Goal: Task Accomplishment & Management: Use online tool/utility

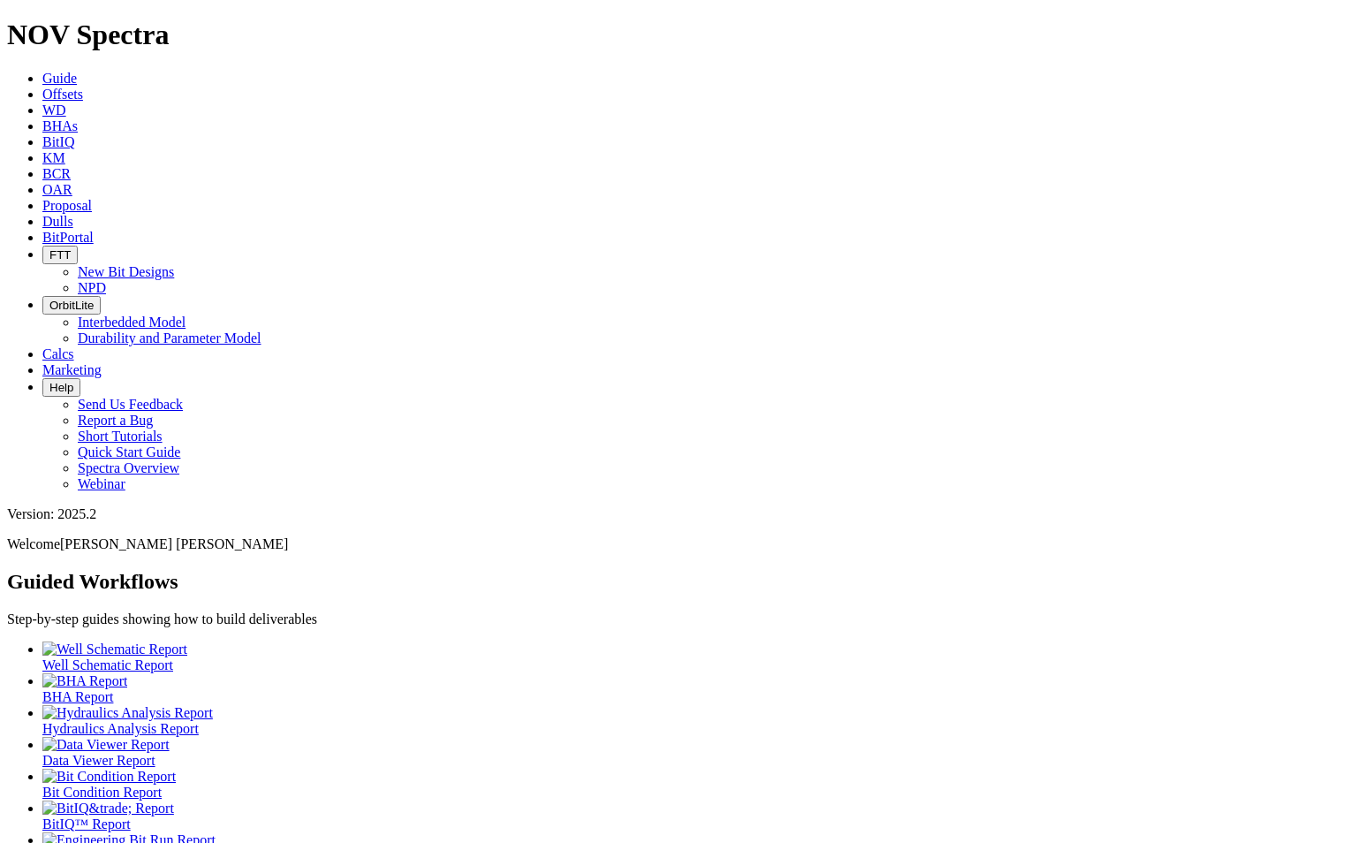
click at [83, 87] on span "Offsets" at bounding box center [62, 94] width 41 height 15
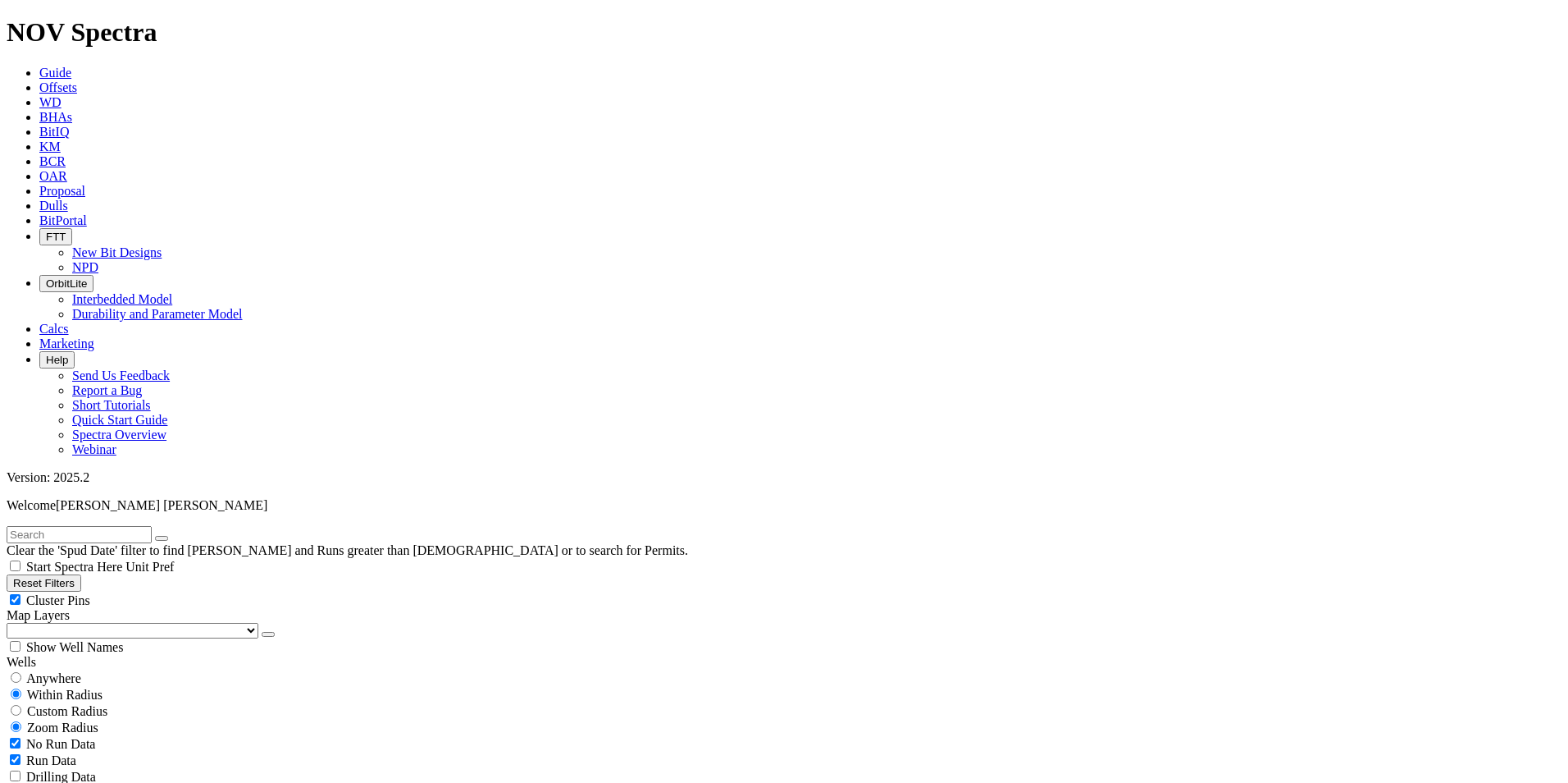
click at [110, 526] on input "text" at bounding box center [79, 534] width 145 height 18
type input "A313531"
click at [178, 538] on icon "submit" at bounding box center [178, 538] width 0 height 0
click at [46, 672] on span "Anywhere" at bounding box center [53, 678] width 55 height 14
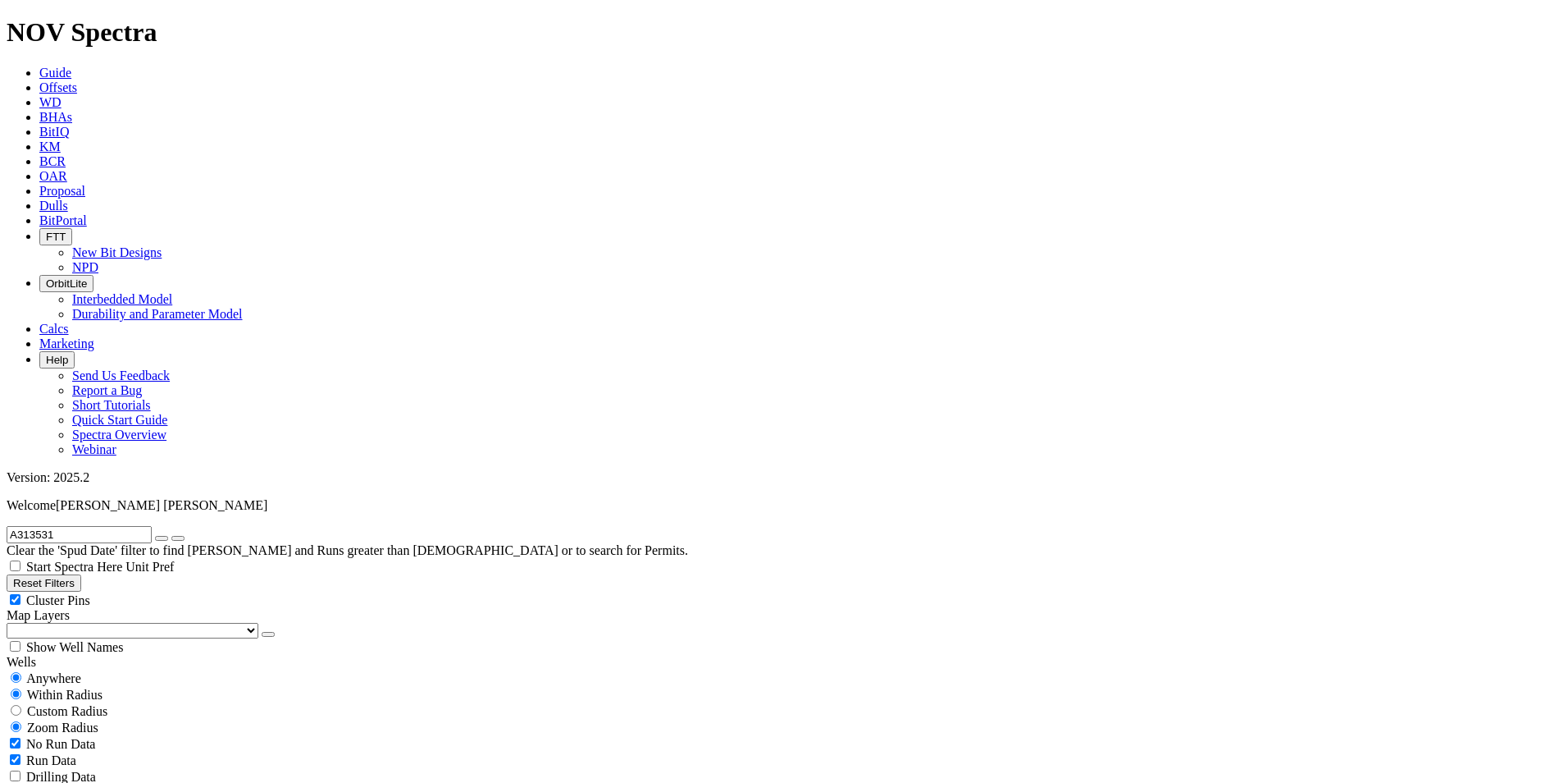
radio input "true"
radio input "false"
click at [90, 526] on input "A313531" at bounding box center [79, 534] width 145 height 18
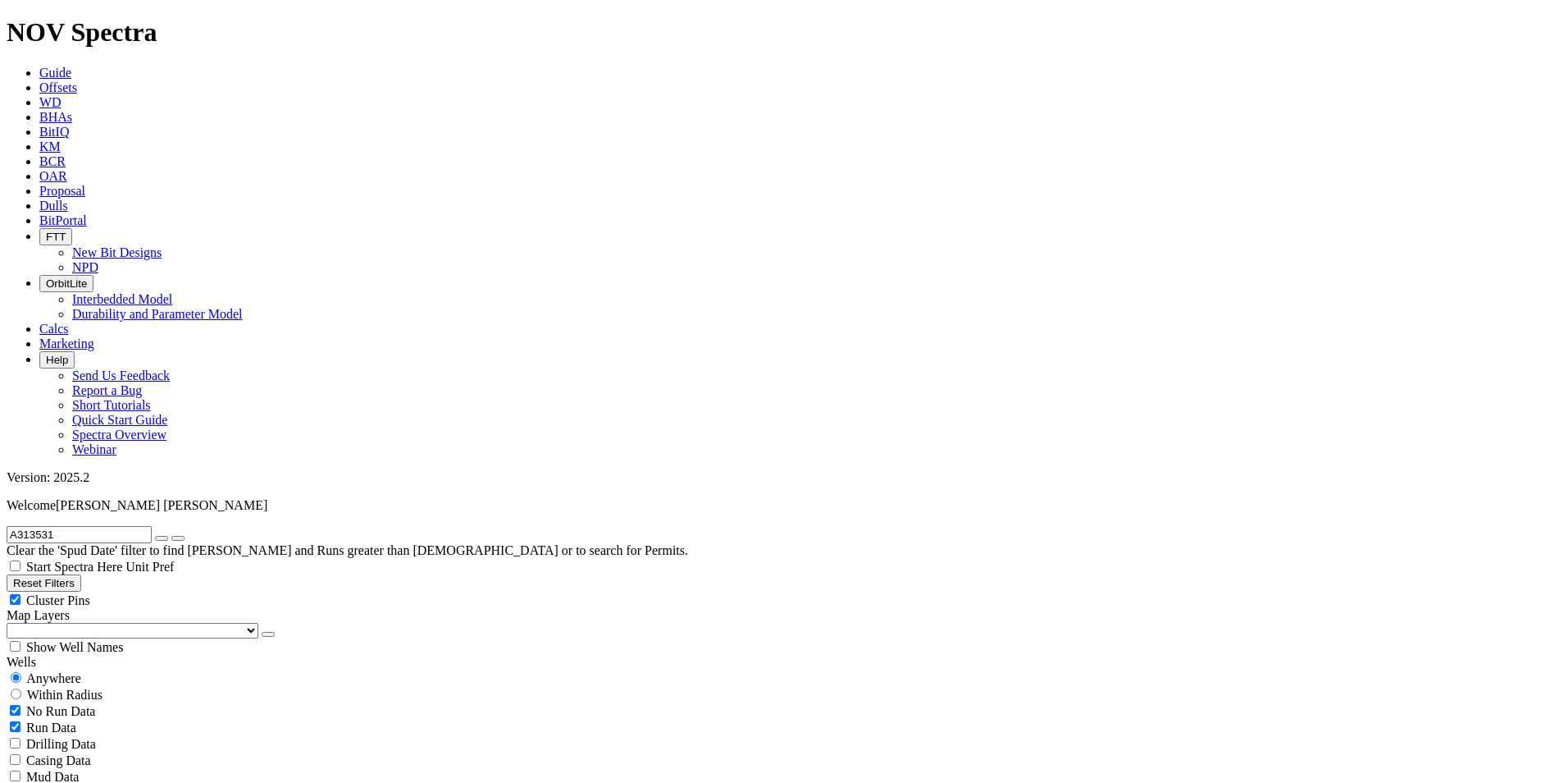
drag, startPoint x: 107, startPoint y: 64, endPoint x: -29, endPoint y: 63, distance: 136.0
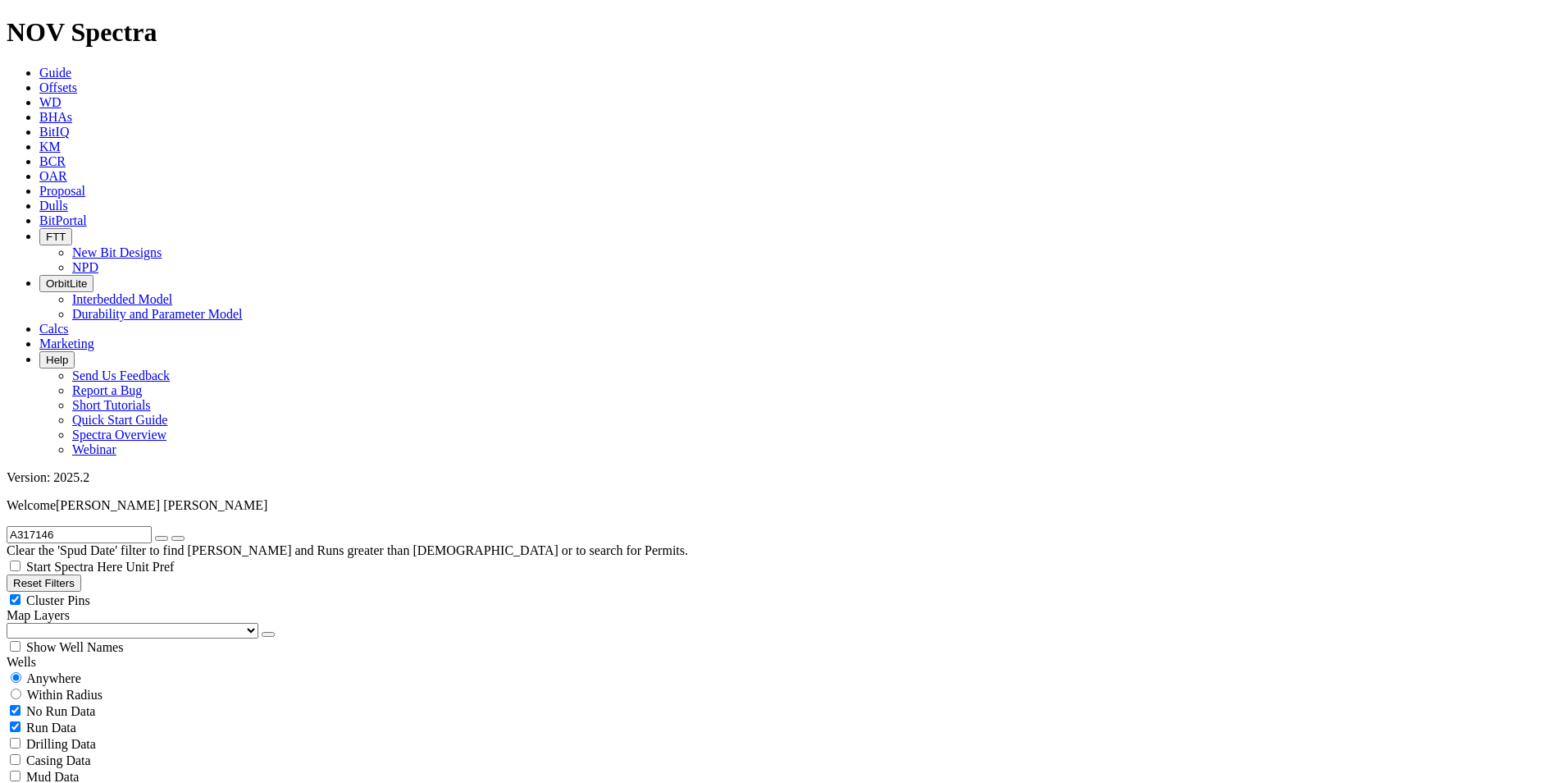
click at [65, 526] on input "A317146" at bounding box center [79, 534] width 145 height 18
drag, startPoint x: 87, startPoint y: 72, endPoint x: -10, endPoint y: 61, distance: 97.6
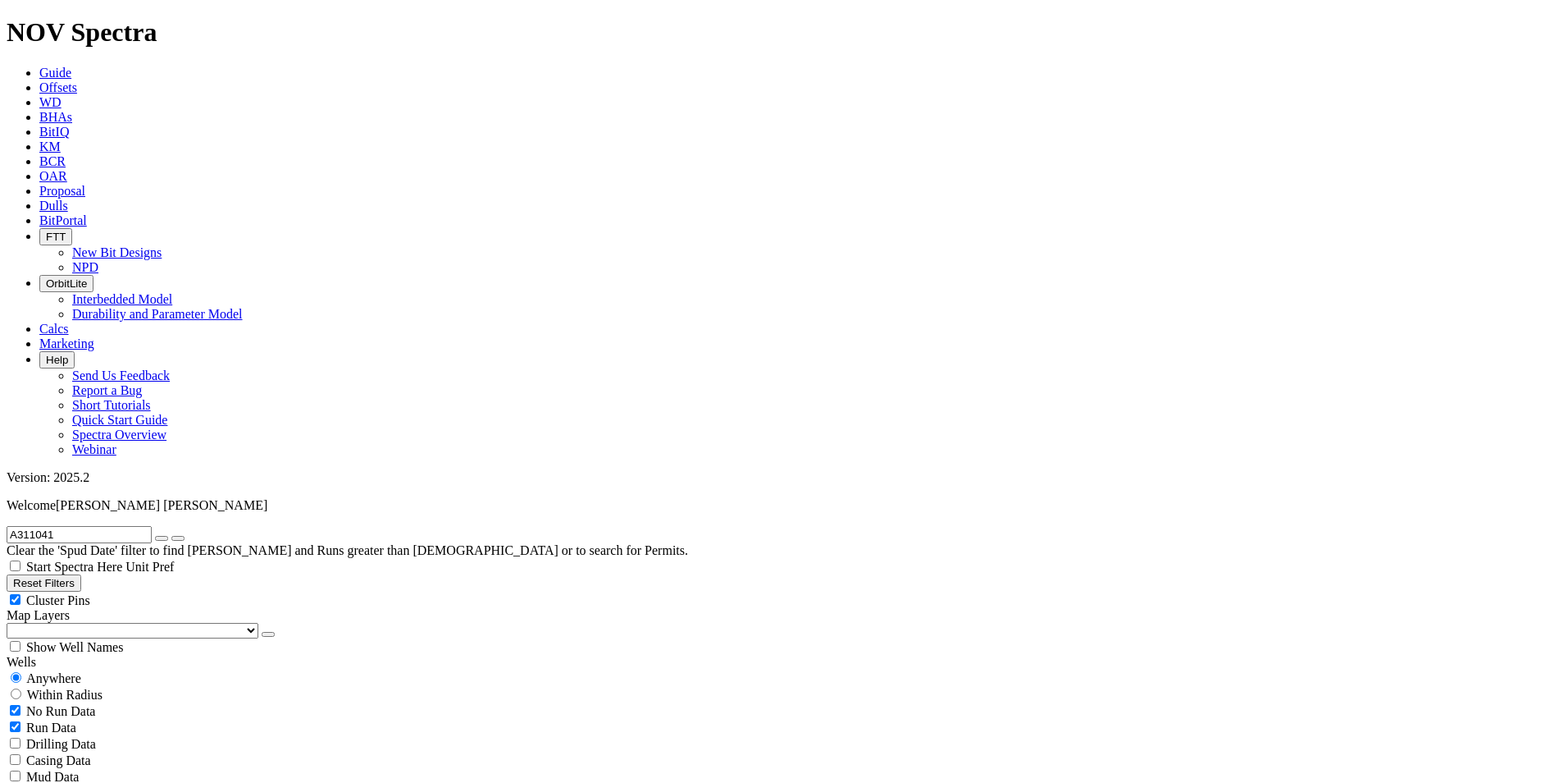
click at [87, 526] on input "A311041" at bounding box center [79, 534] width 145 height 18
drag, startPoint x: 104, startPoint y: 70, endPoint x: 0, endPoint y: 59, distance: 104.6
click at [6, 526] on form "A311041" at bounding box center [784, 534] width 1555 height 18
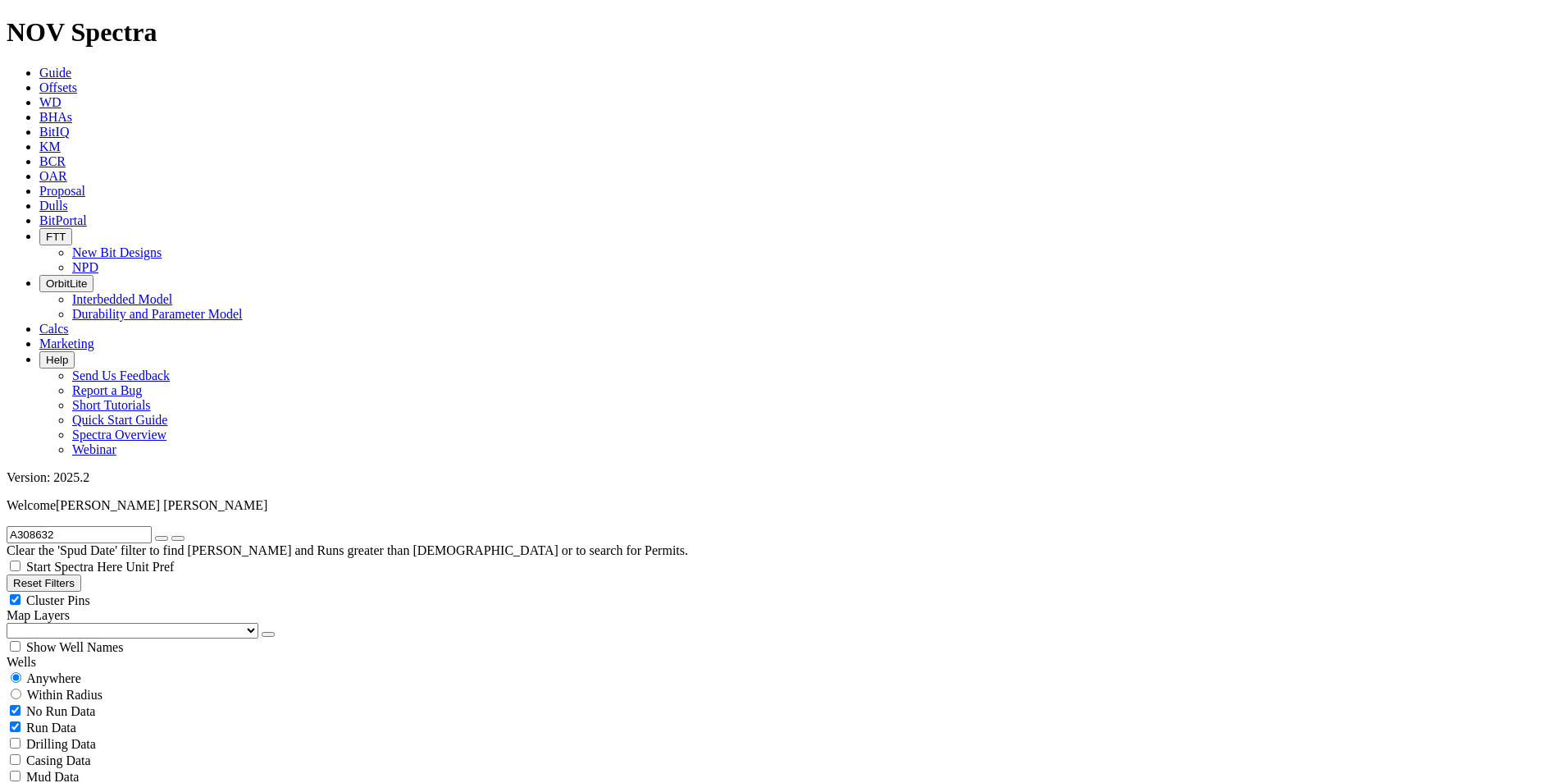
click at [91, 526] on input "A308632" at bounding box center [79, 534] width 145 height 18
drag, startPoint x: 109, startPoint y: 72, endPoint x: -34, endPoint y: 49, distance: 144.8
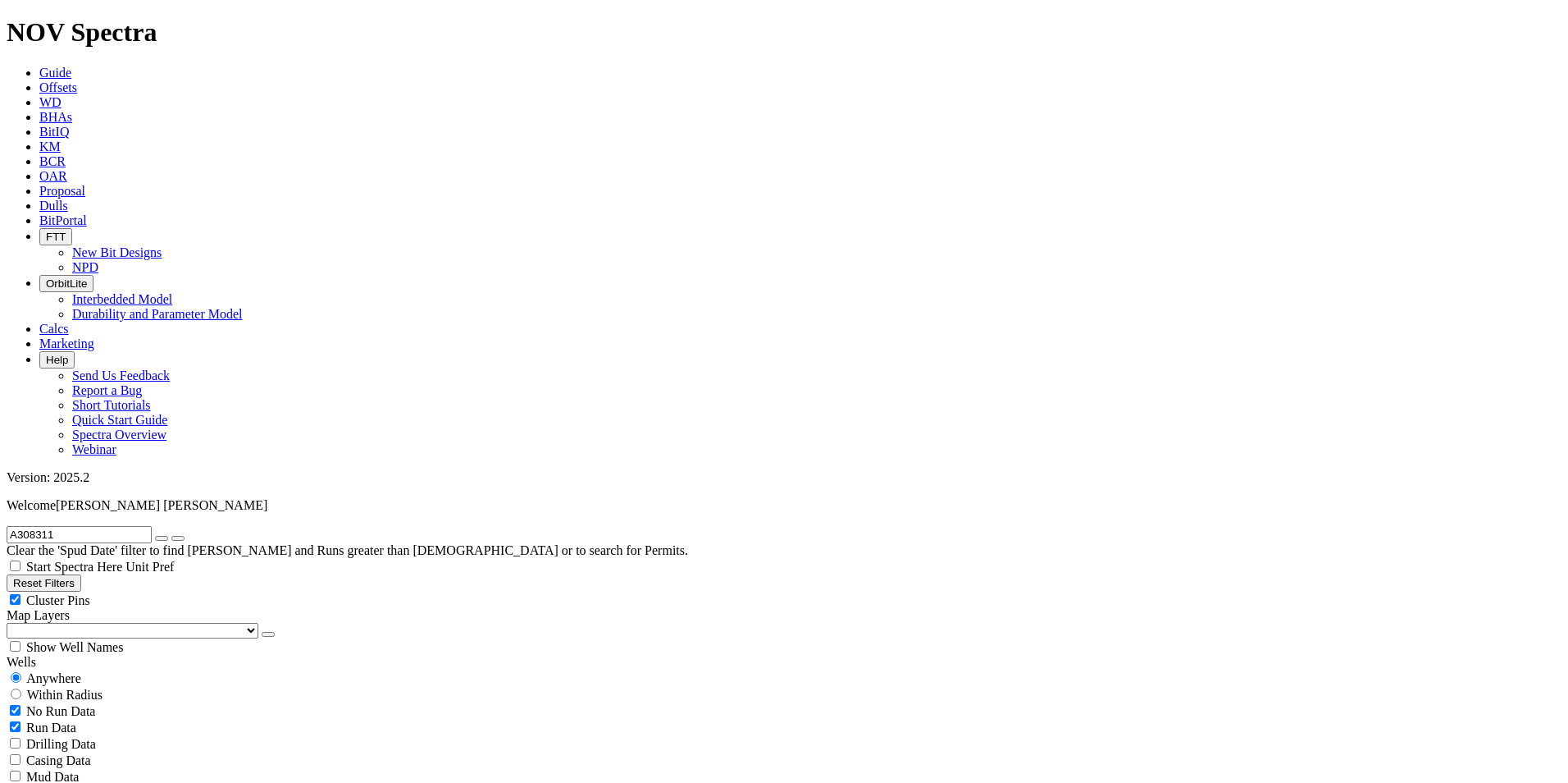
click at [75, 526] on input "A308311" at bounding box center [79, 534] width 145 height 18
drag, startPoint x: 87, startPoint y: 69, endPoint x: -7, endPoint y: 67, distance: 94.0
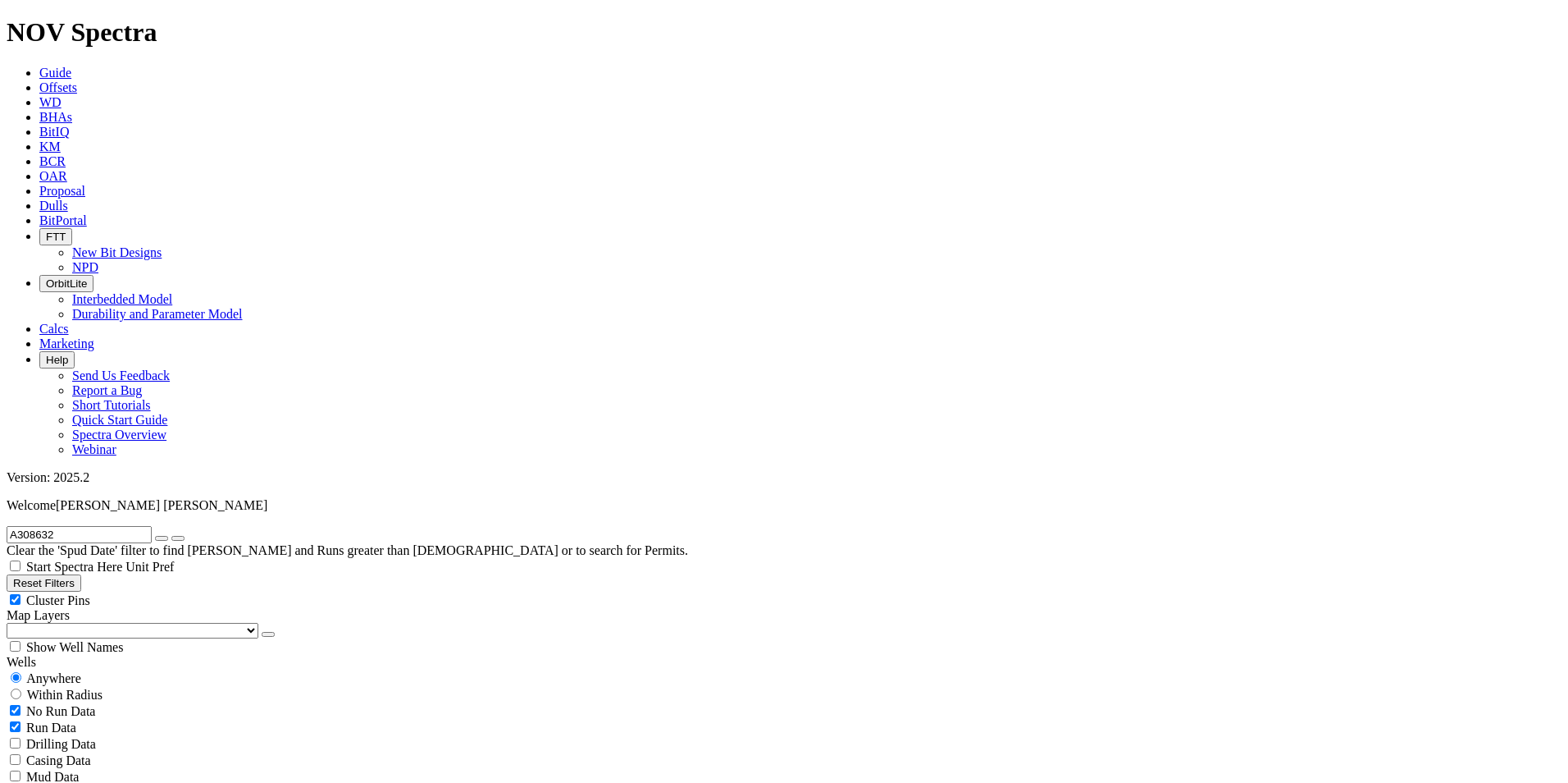
click at [81, 526] on input "A308632" at bounding box center [79, 534] width 145 height 18
drag, startPoint x: 121, startPoint y: 73, endPoint x: -86, endPoint y: 53, distance: 208.0
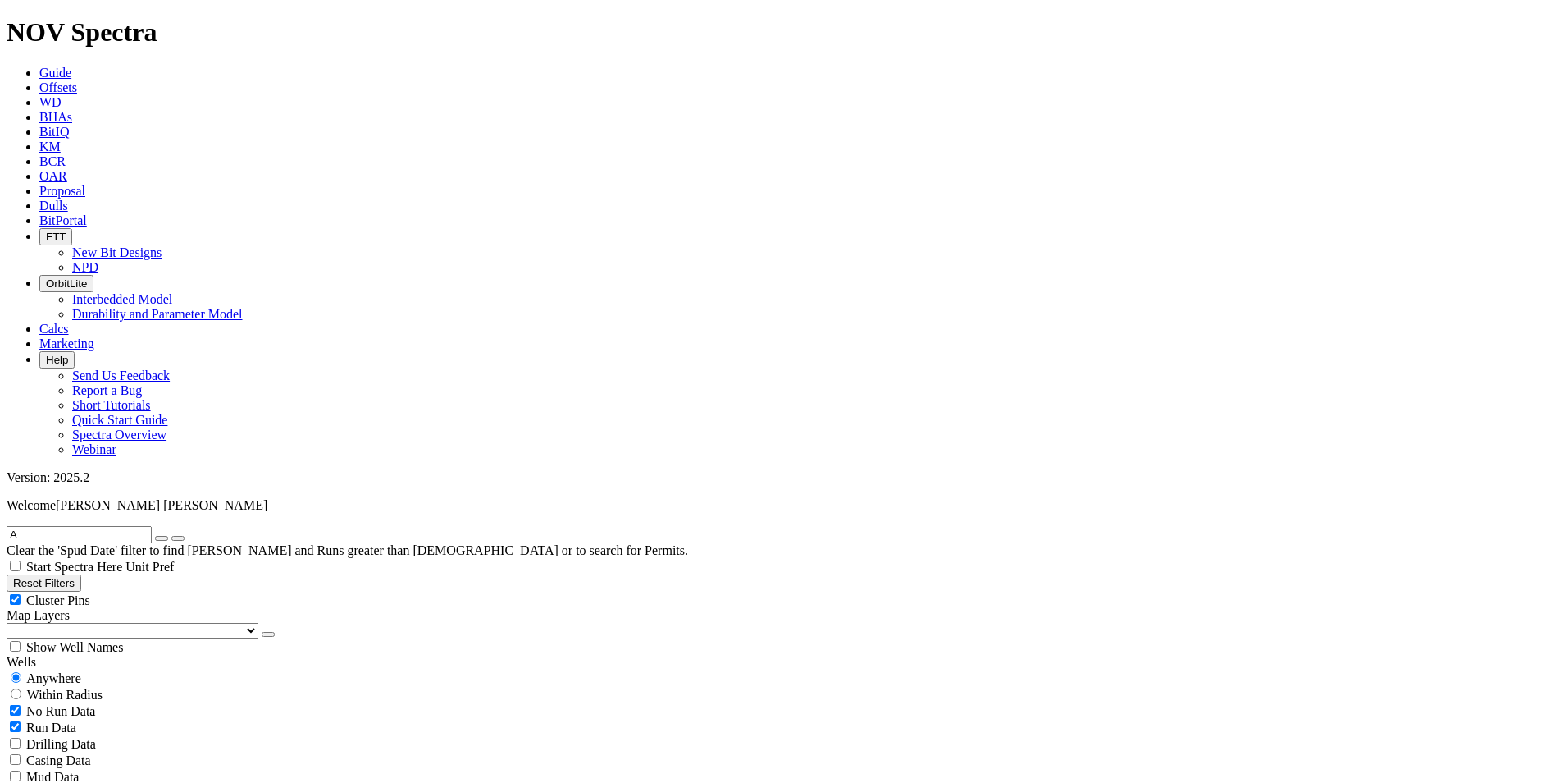
click at [38, 526] on input "A" at bounding box center [79, 534] width 145 height 18
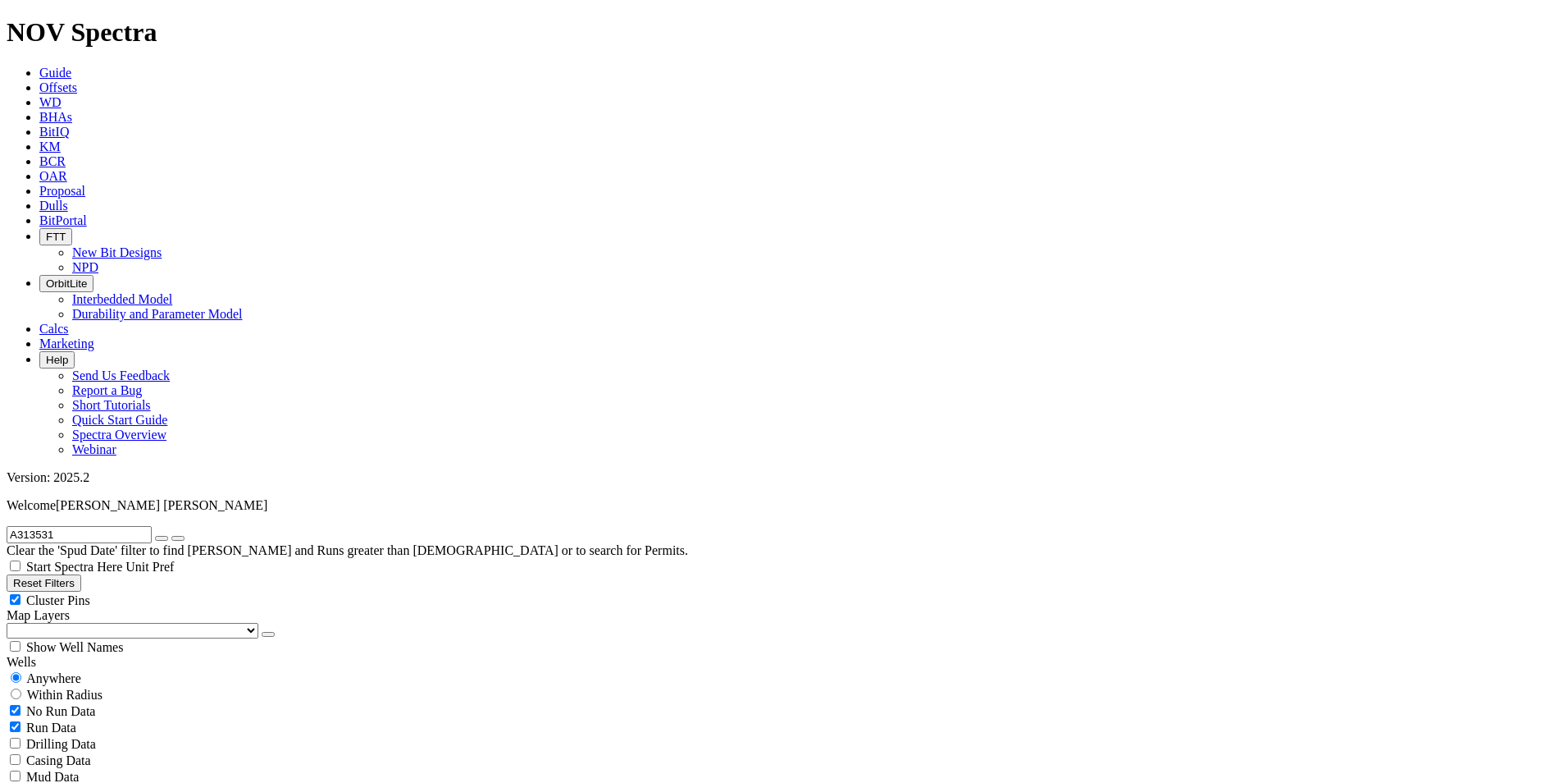
click at [60, 526] on input "A313531" at bounding box center [79, 534] width 145 height 18
click at [109, 526] on input "A313531" at bounding box center [79, 534] width 145 height 18
type input "A306513"
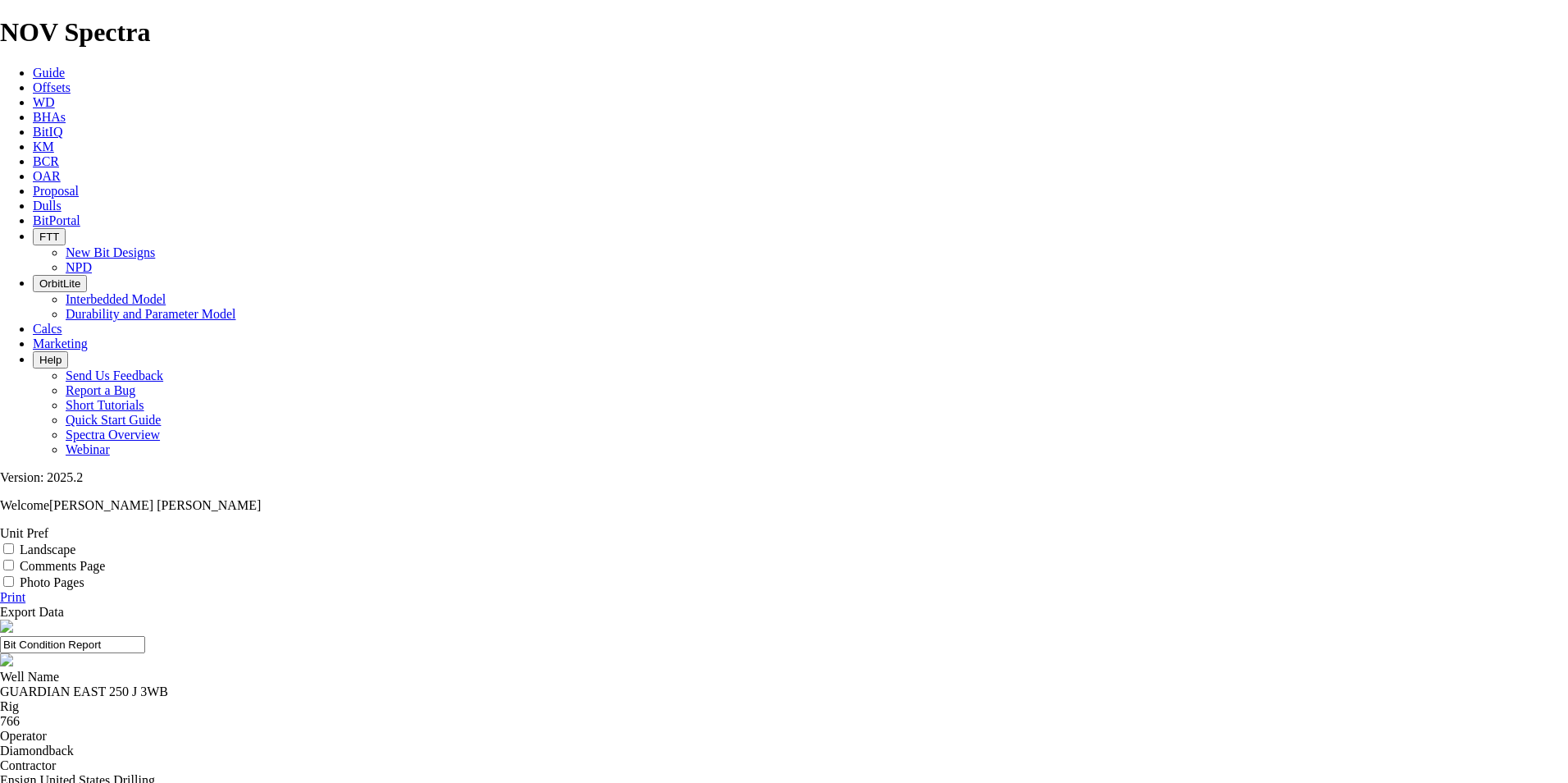
click at [75, 542] on label "Landscape" at bounding box center [47, 549] width 56 height 14
click at [14, 543] on input "Landscape" at bounding box center [8, 548] width 10 height 10
checkbox input "true"
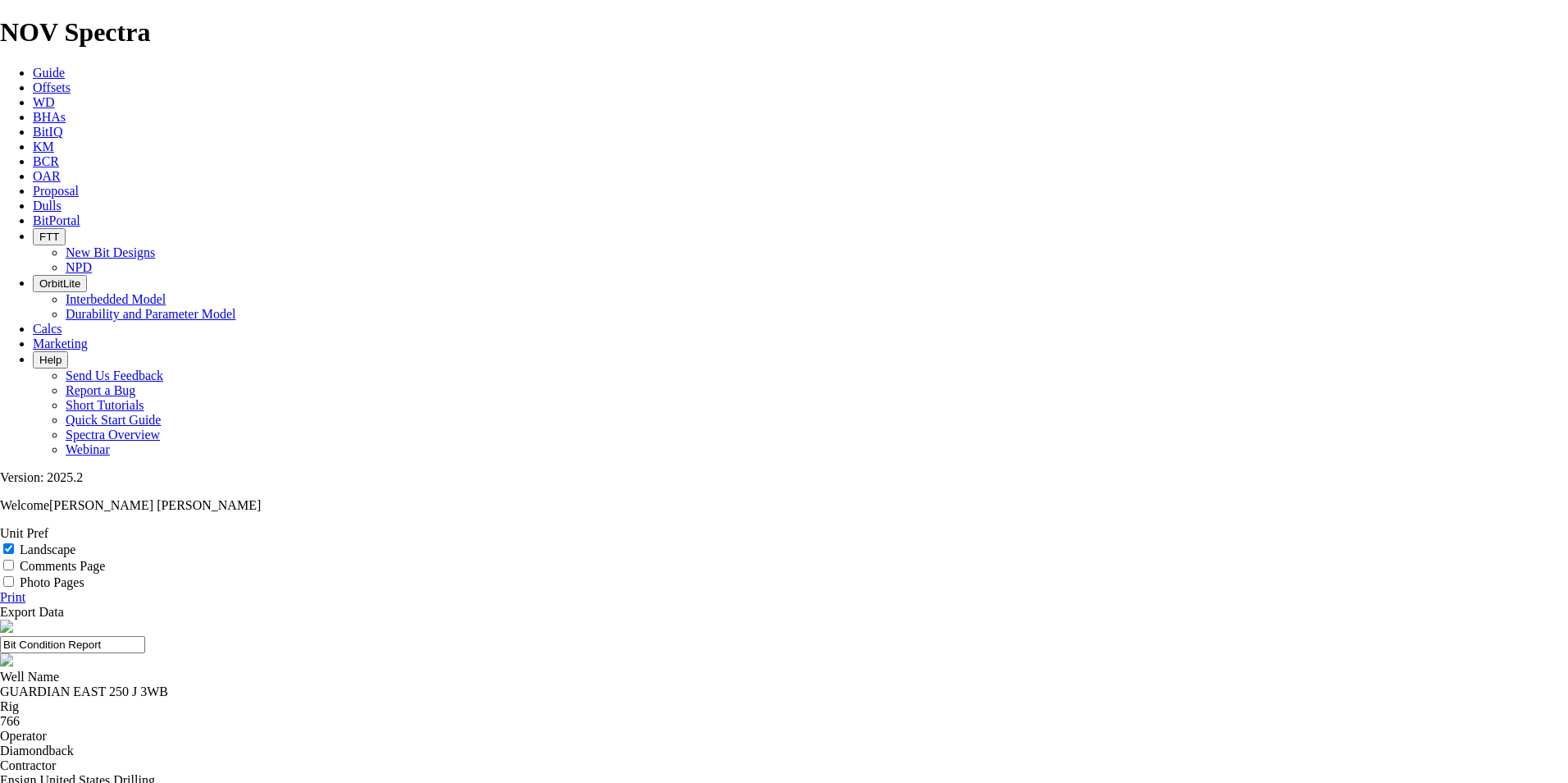
select select "string:TD"
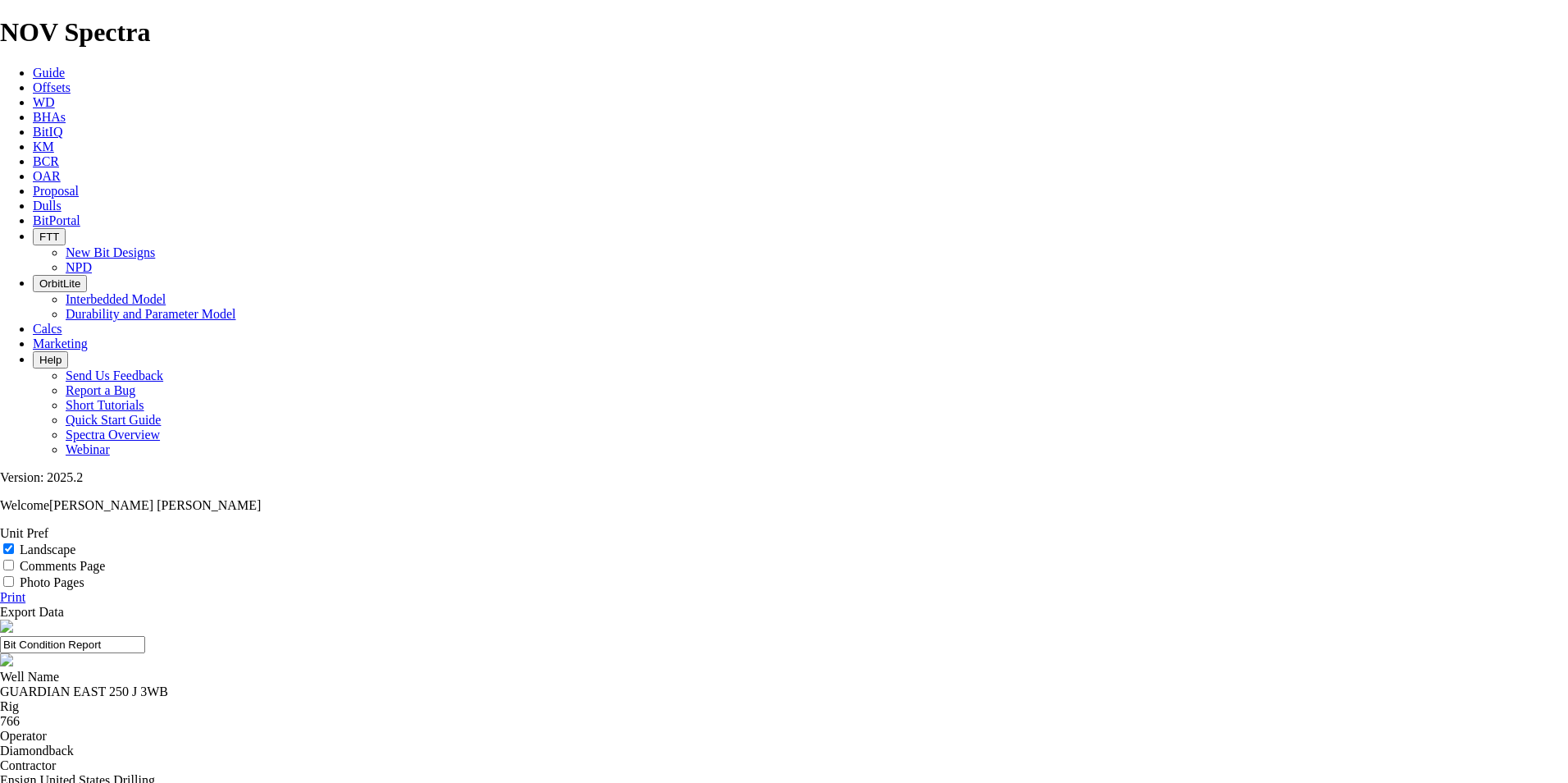
select select "string:TD"
select select "string:WT"
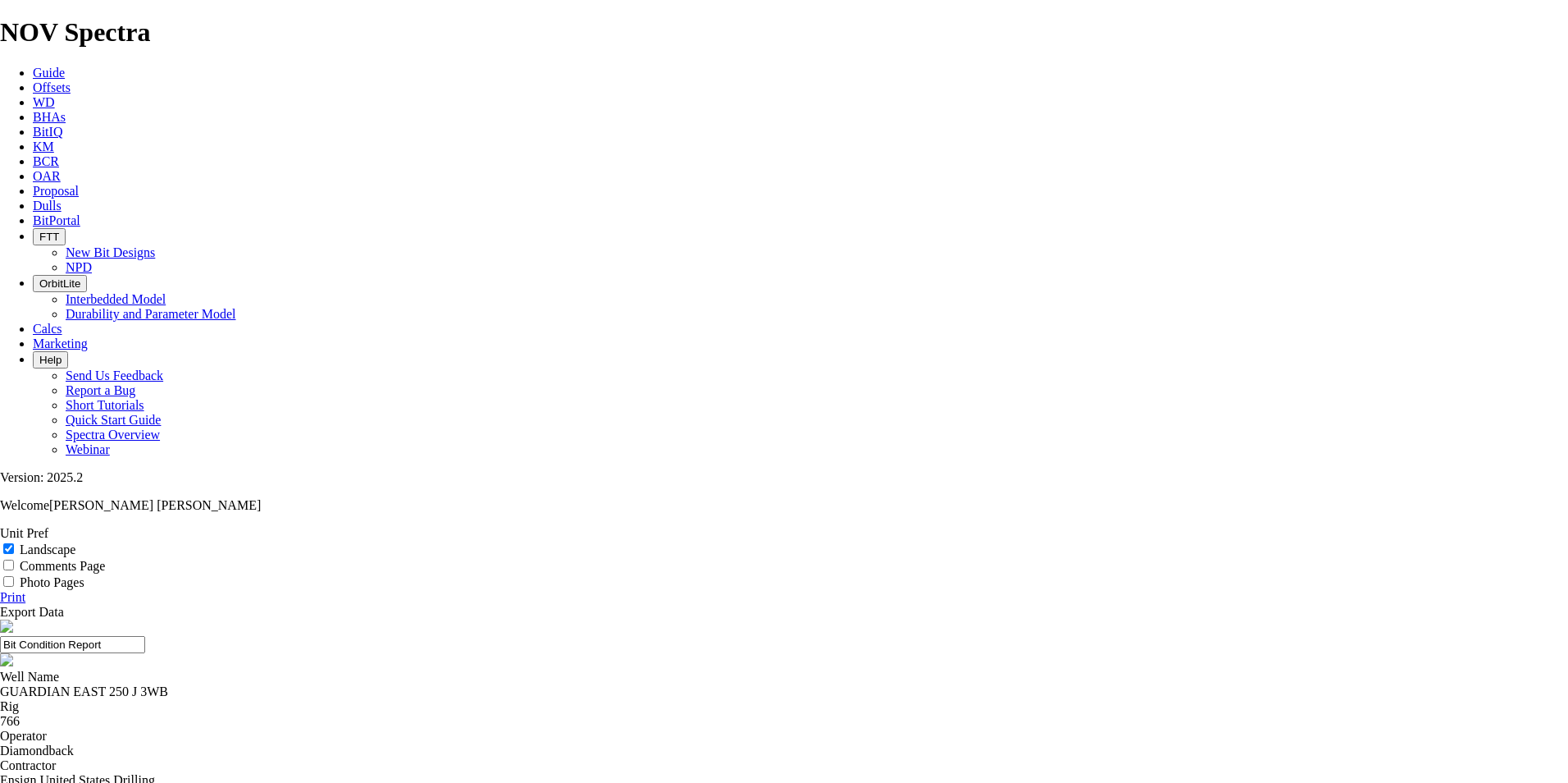
select select "string:WT"
select select "string:TD"
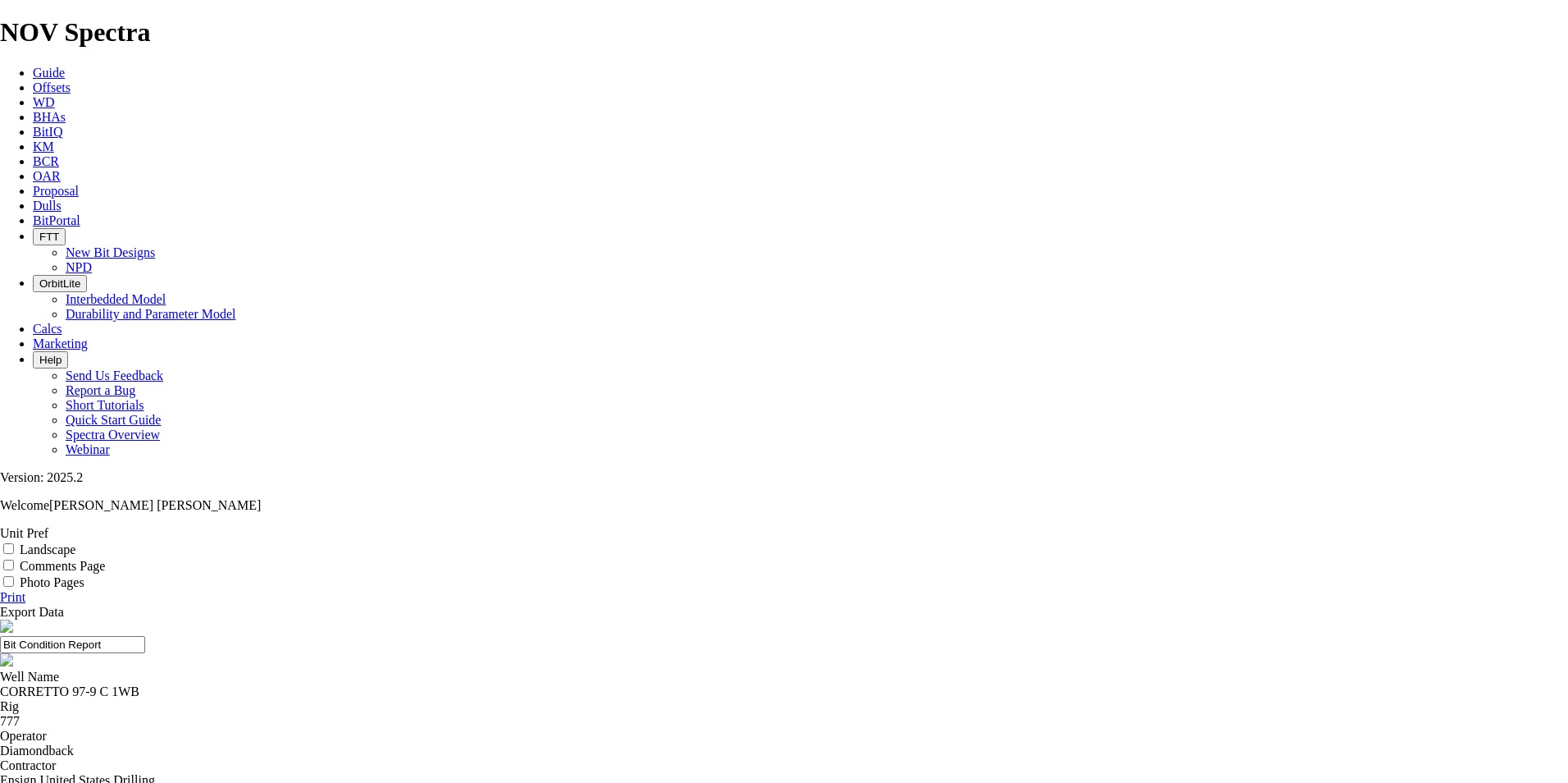
click at [14, 543] on input "Landscape" at bounding box center [8, 548] width 10 height 10
checkbox input "true"
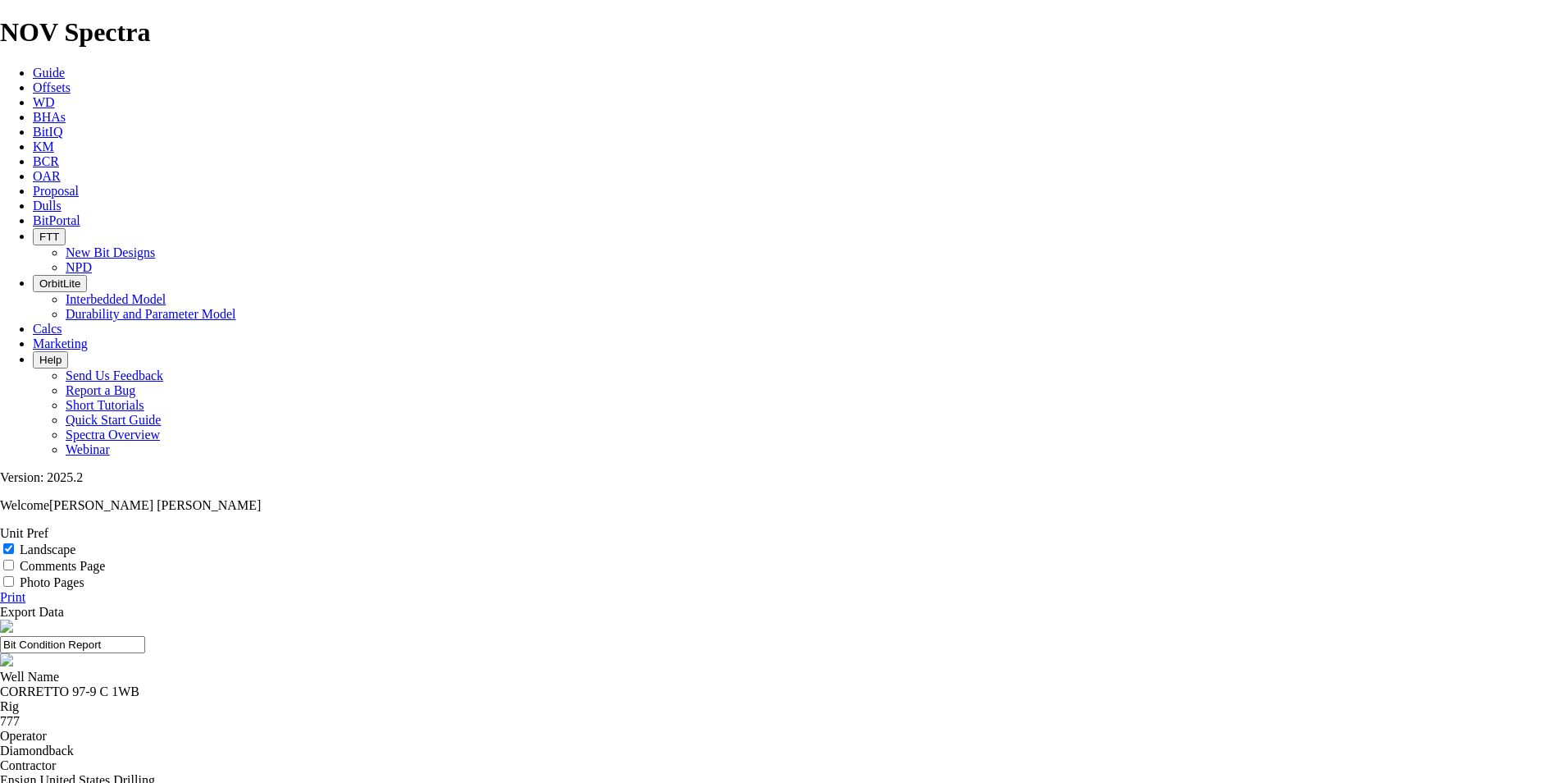
click at [25, 590] on link "Print" at bounding box center [12, 596] width 25 height 14
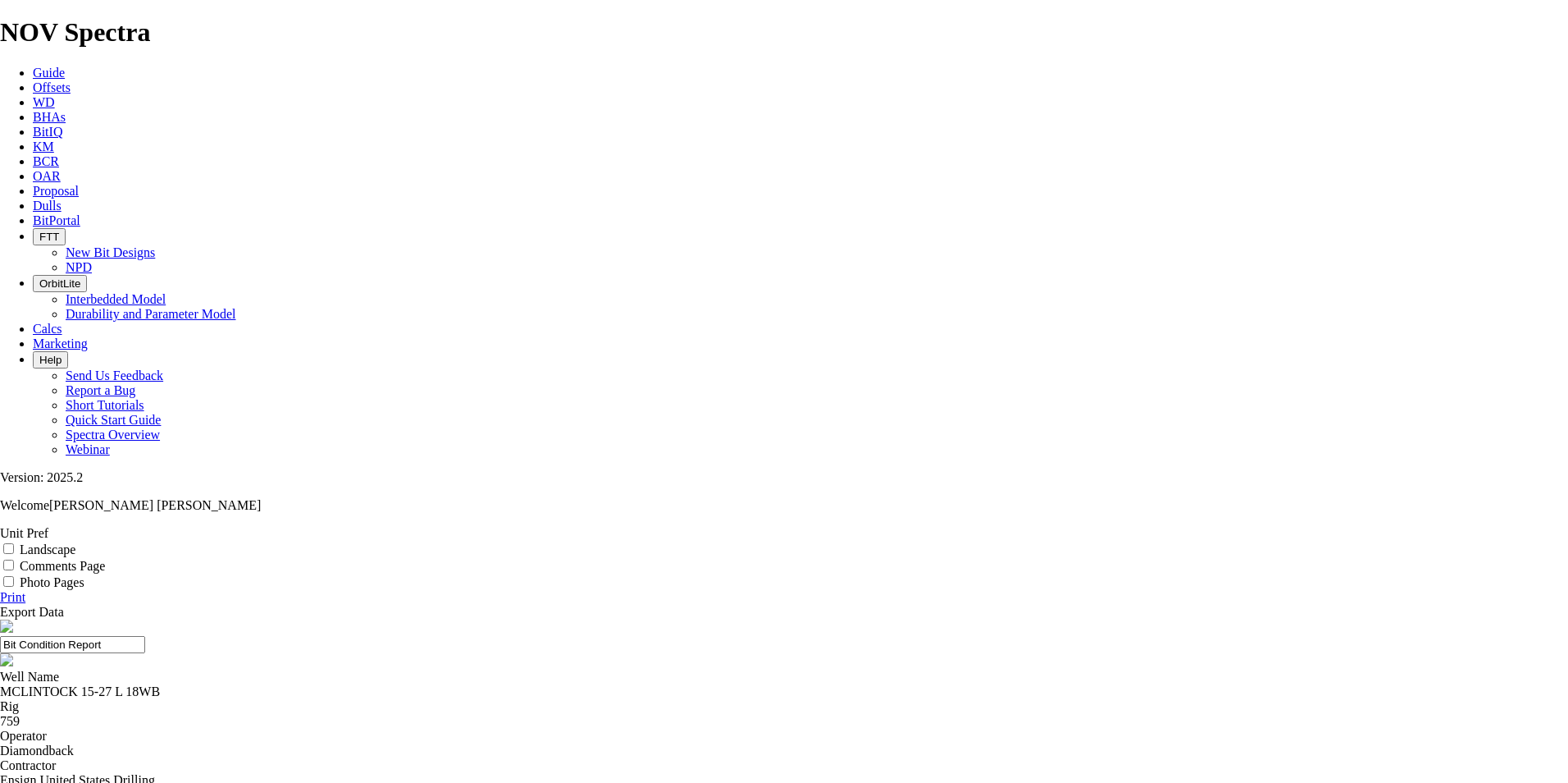
select select "number:1"
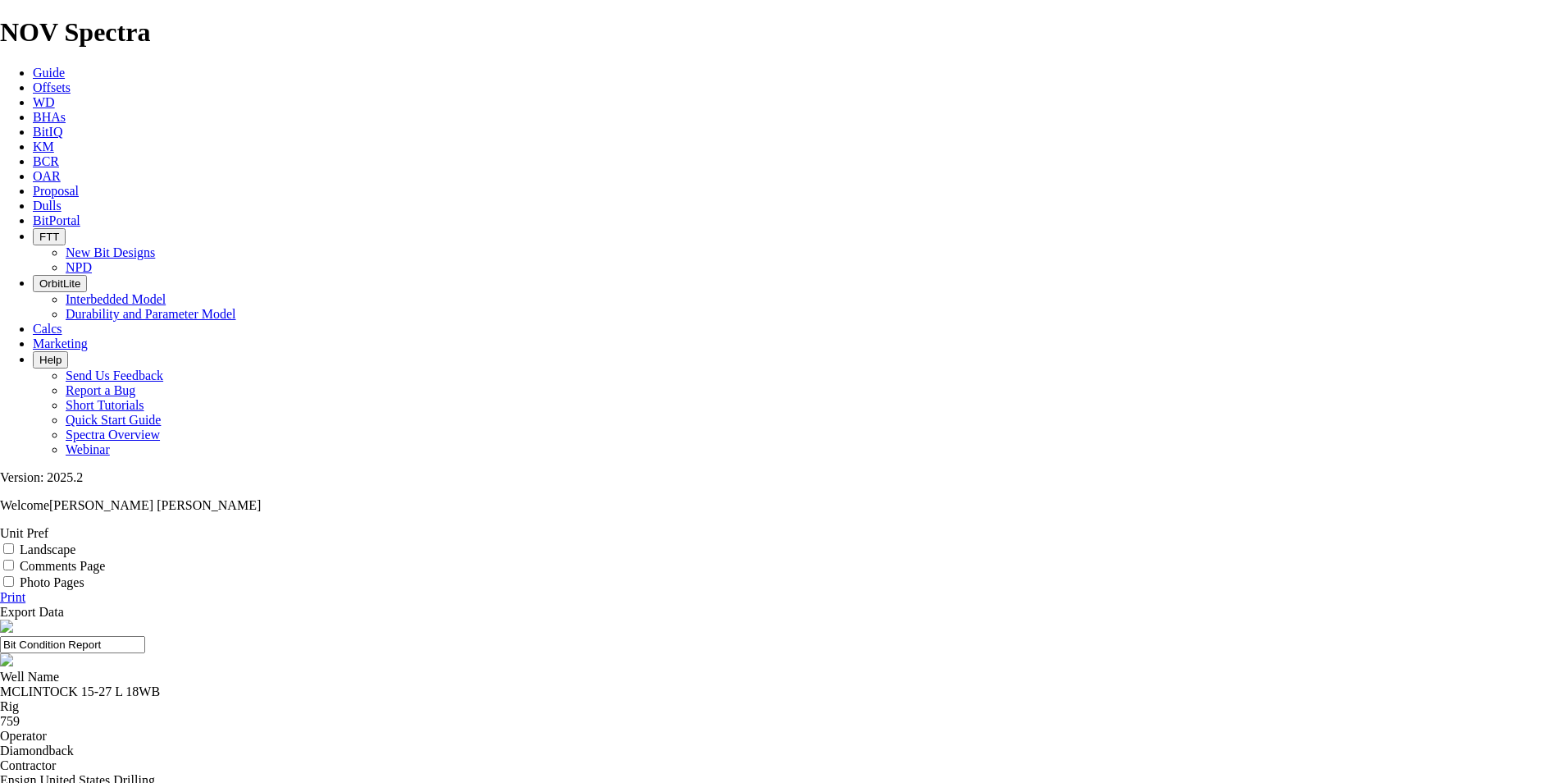
select select "number:1"
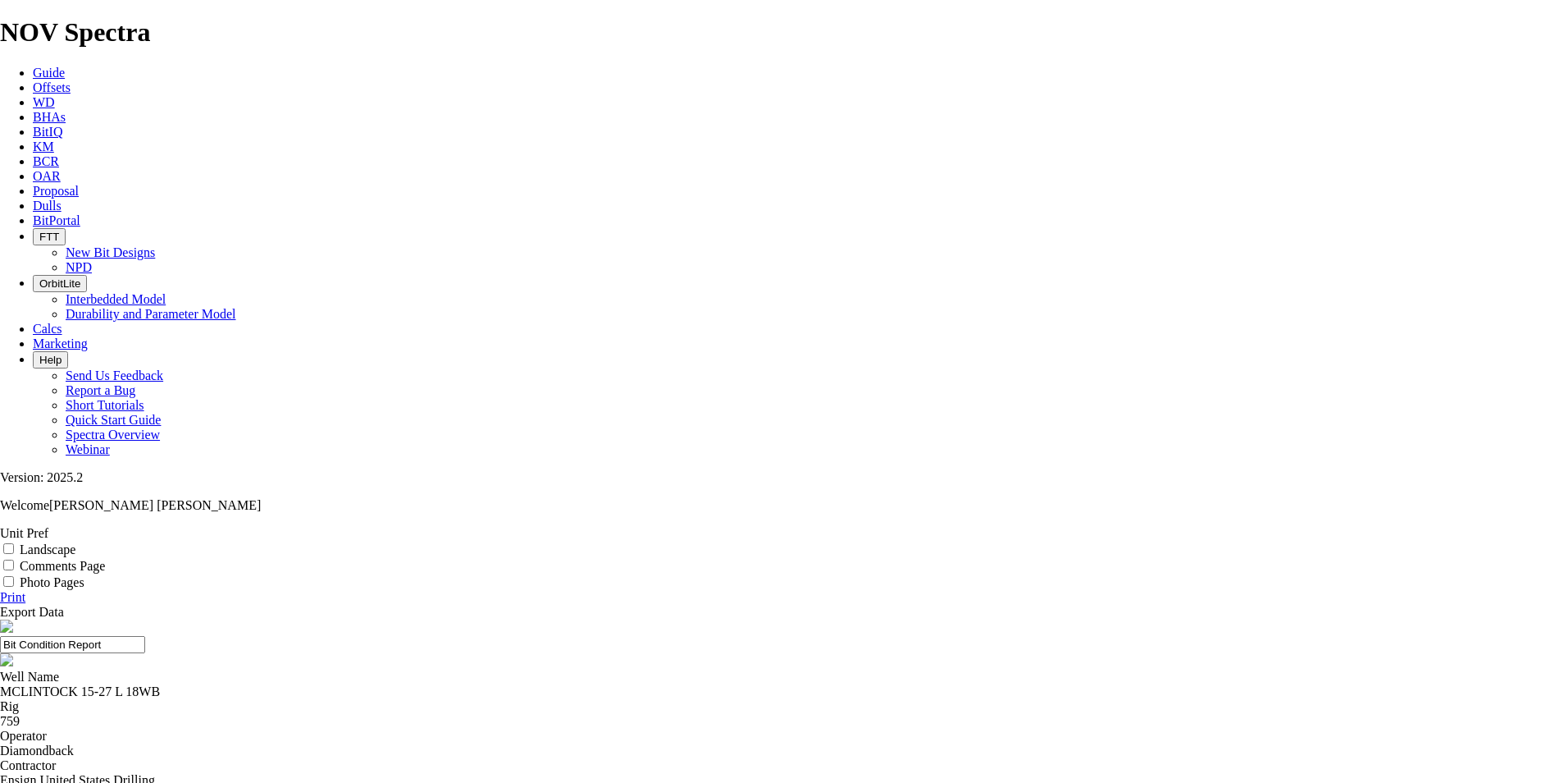
select select "string:NO"
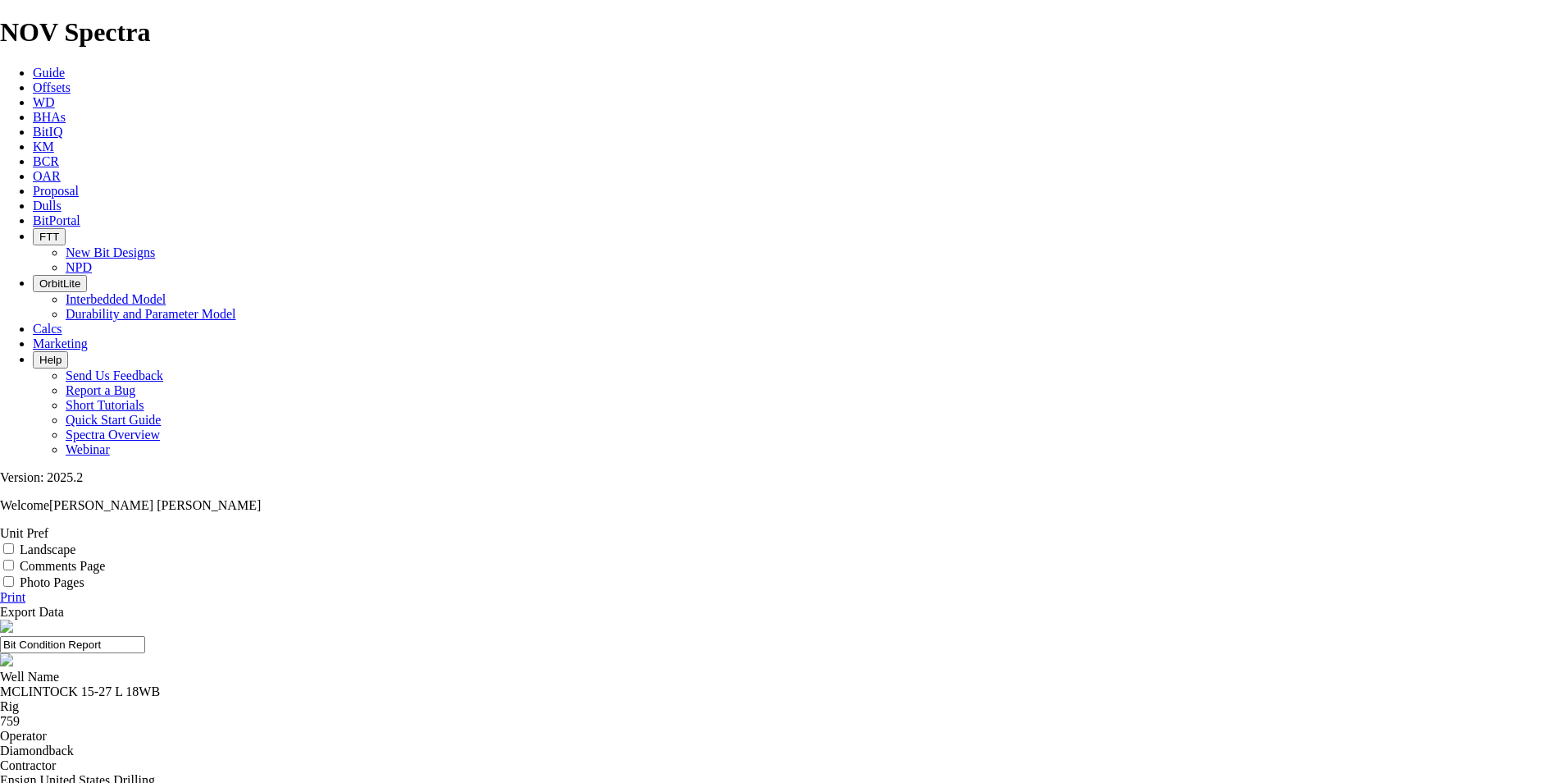
select select "string:A"
select select "number:3"
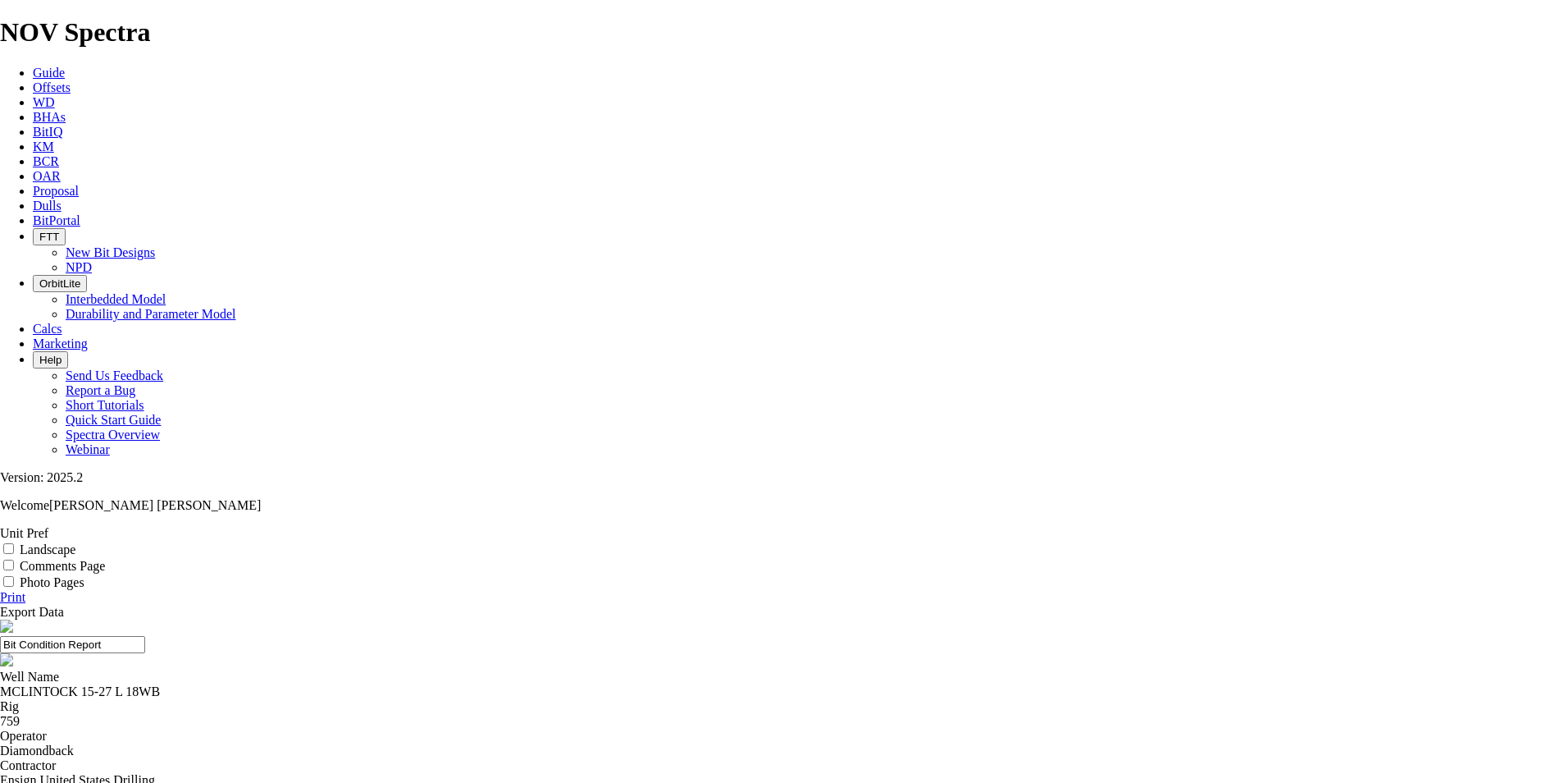
select select "number:3"
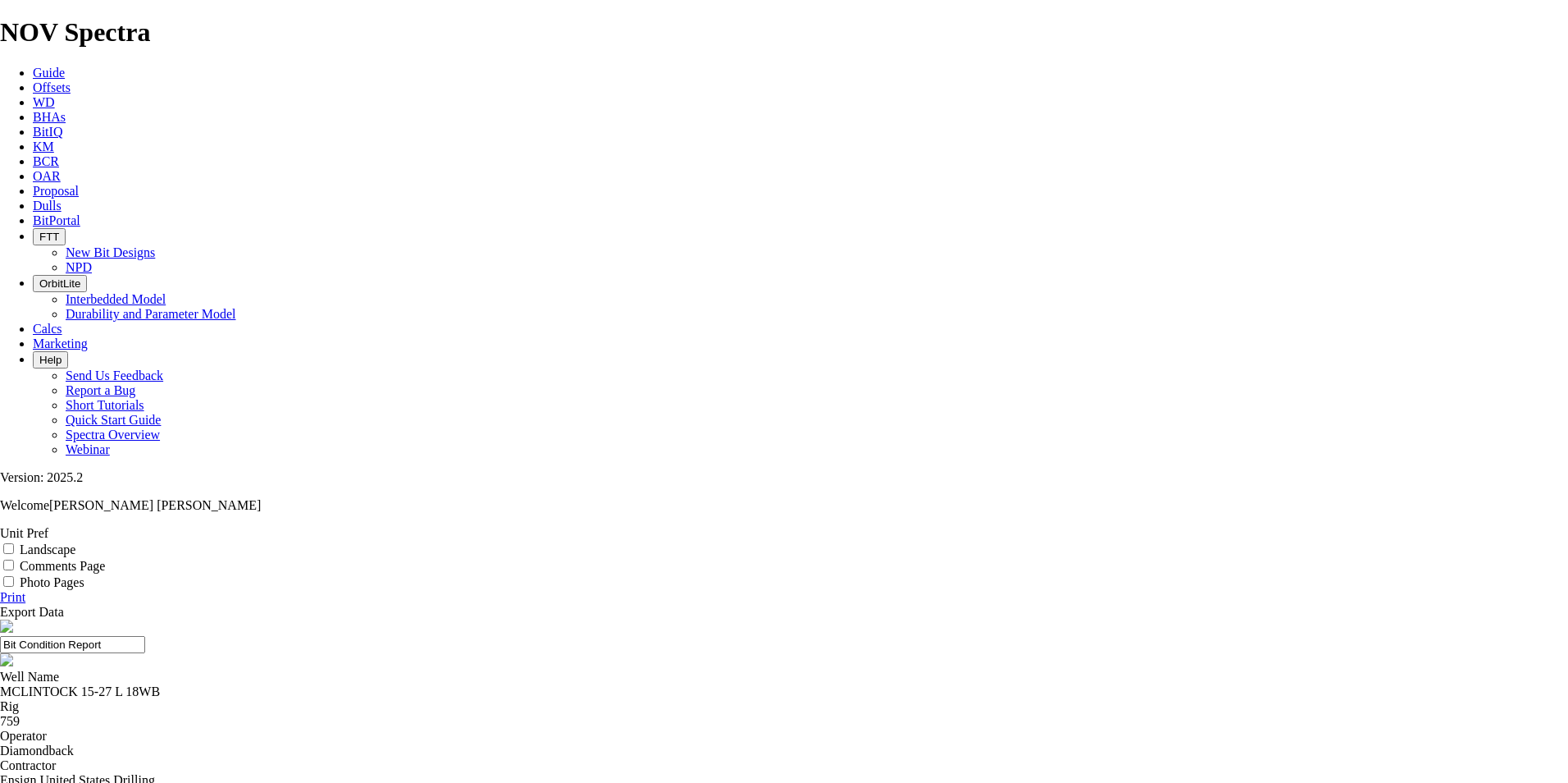
select select "number:3"
select select "string:BT"
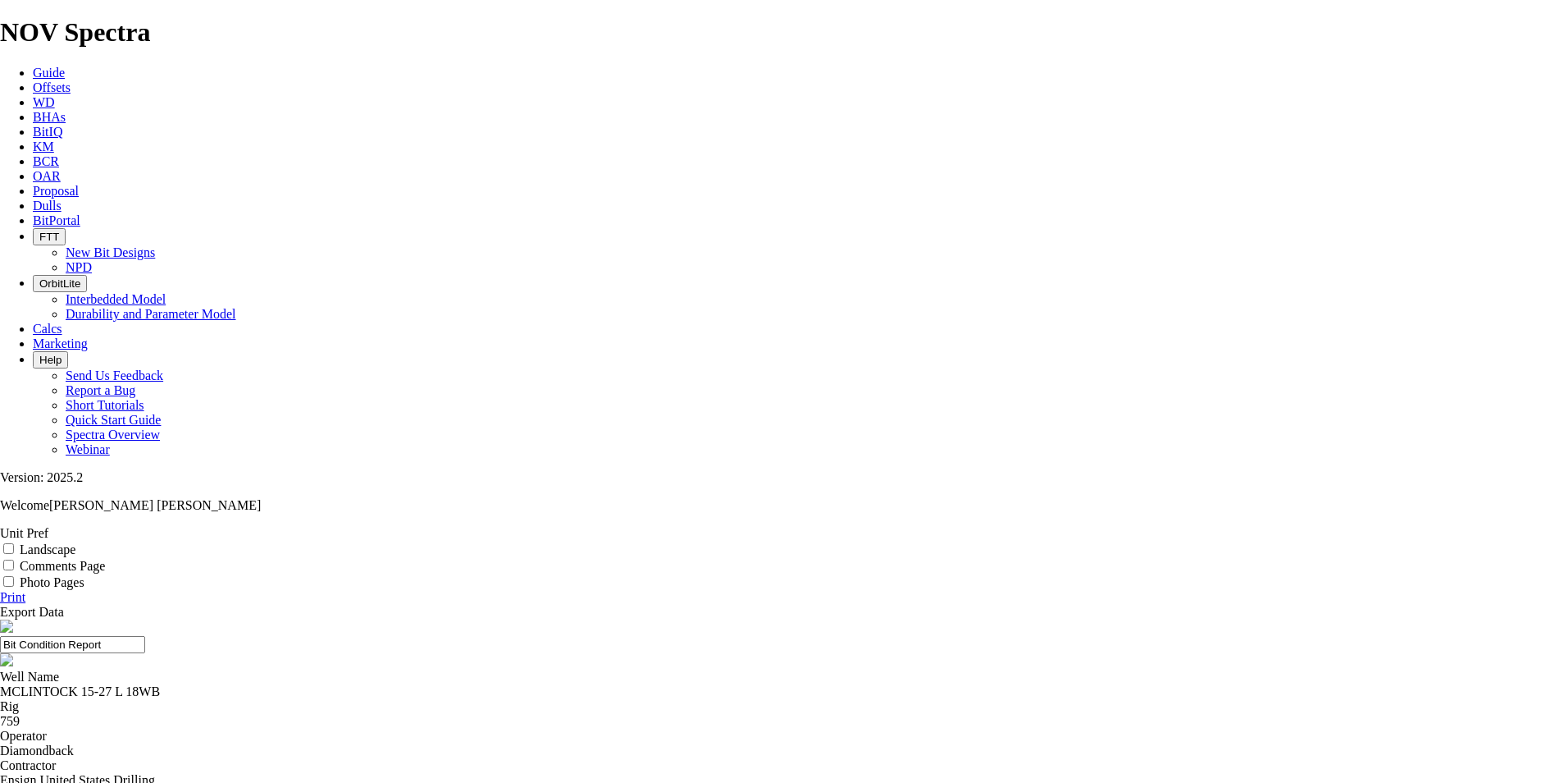
select select "string:LT"
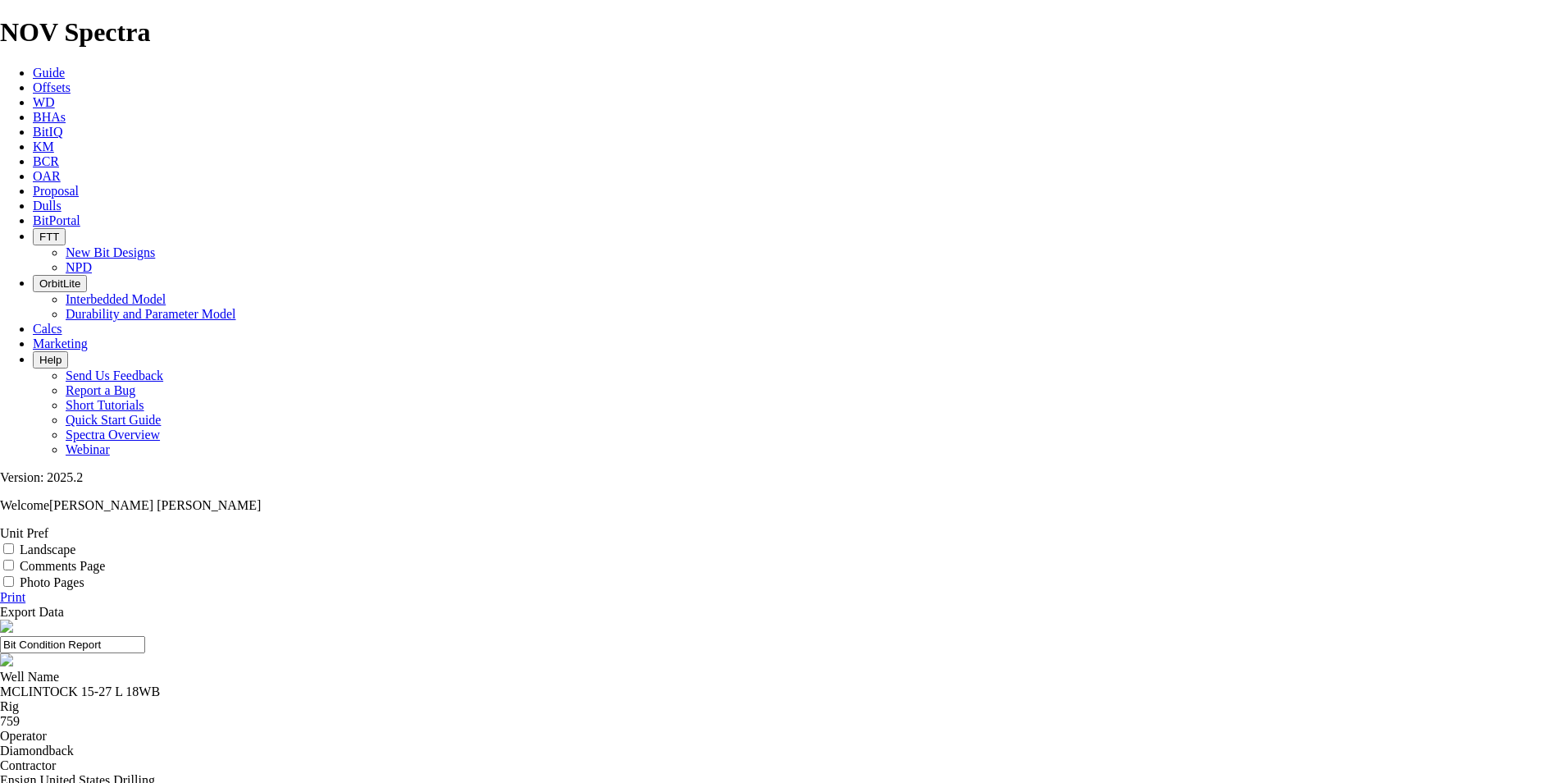
select select "string:TD"
click at [14, 543] on input "Landscape" at bounding box center [8, 548] width 10 height 10
checkbox input "true"
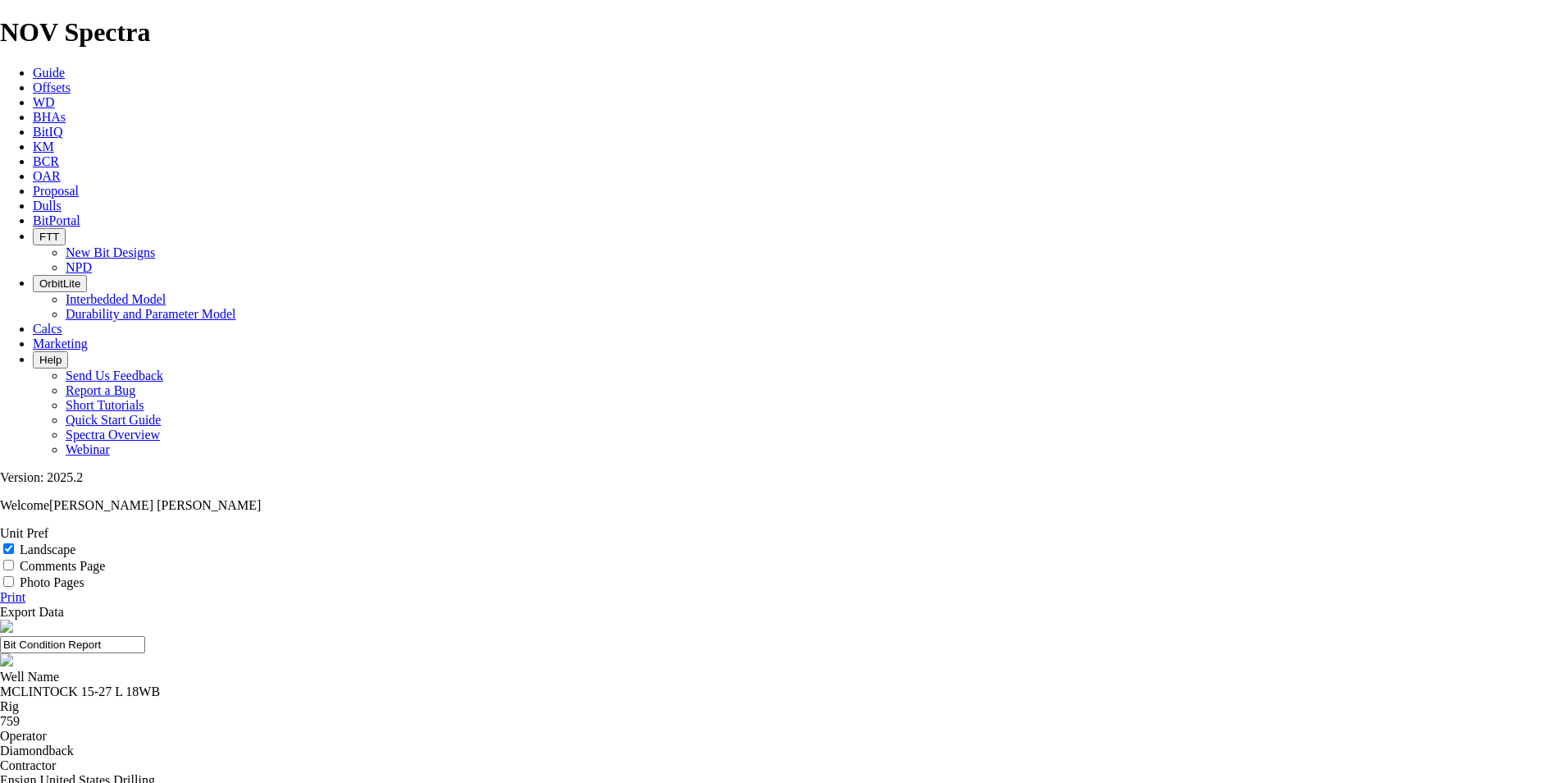
click at [25, 590] on link "Print" at bounding box center [12, 596] width 25 height 14
select select "string:NO"
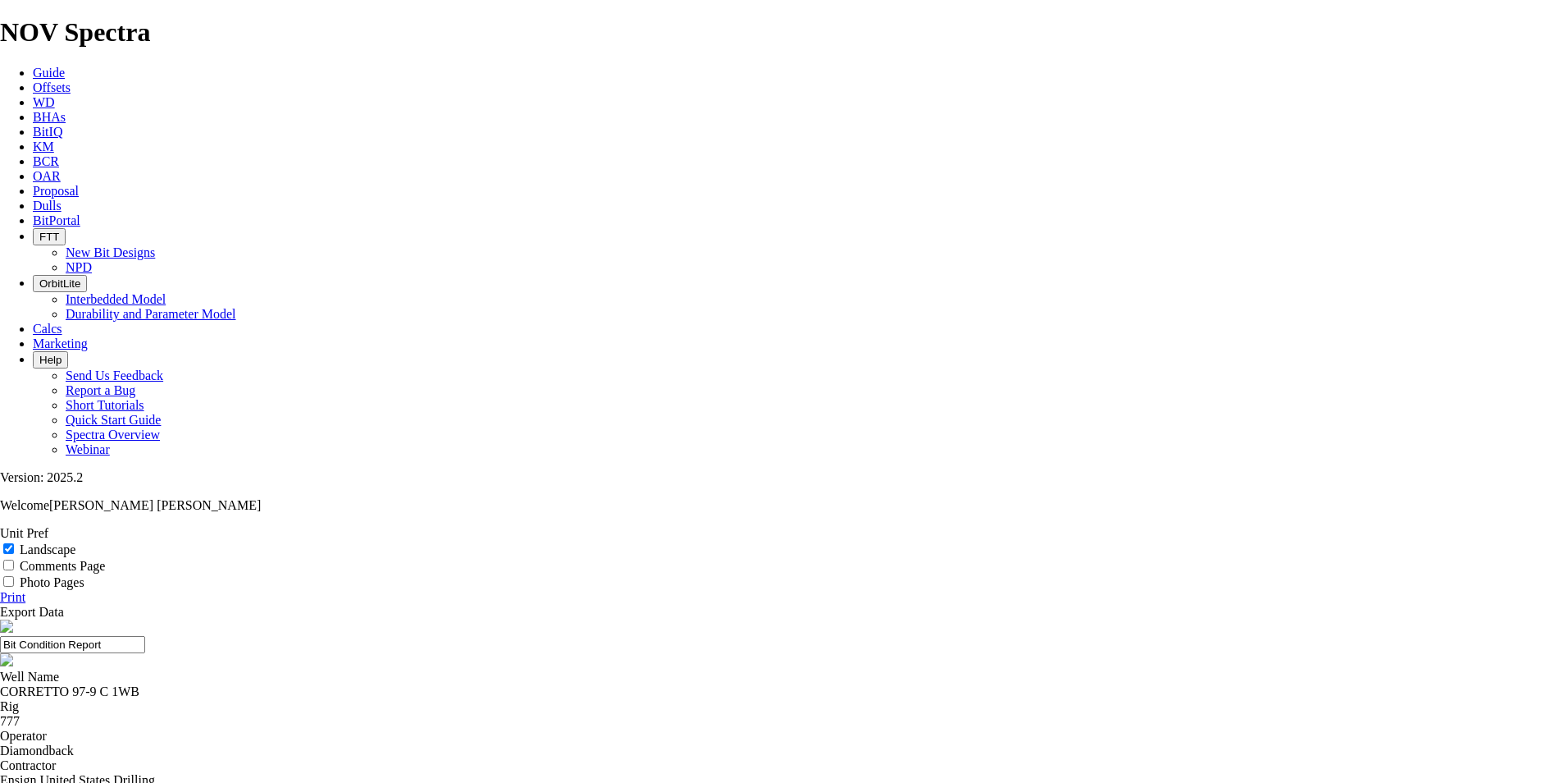
click at [25, 590] on link "Print" at bounding box center [12, 596] width 25 height 14
select select "number:1"
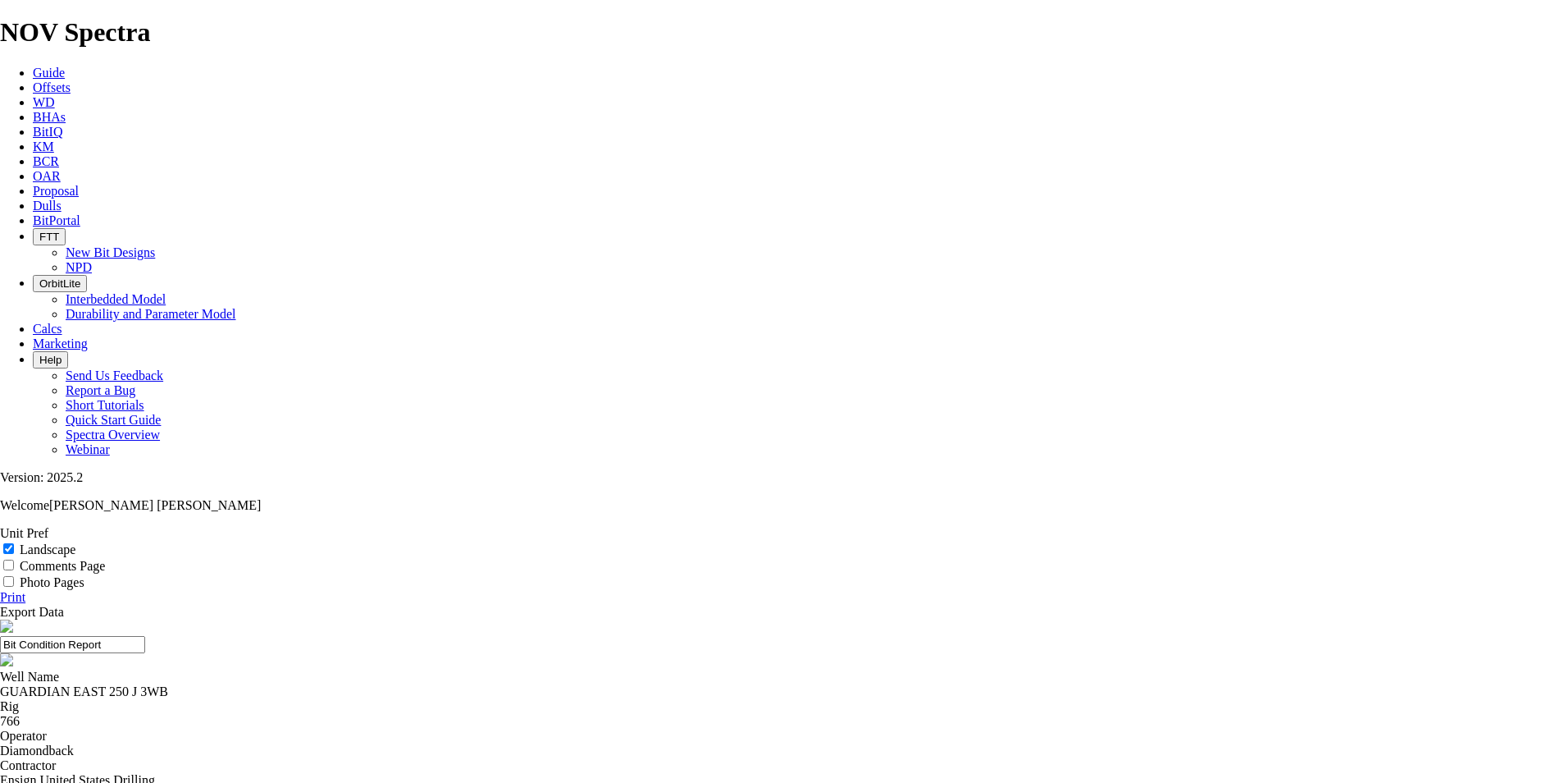
select select "number:1"
select select "string:NO"
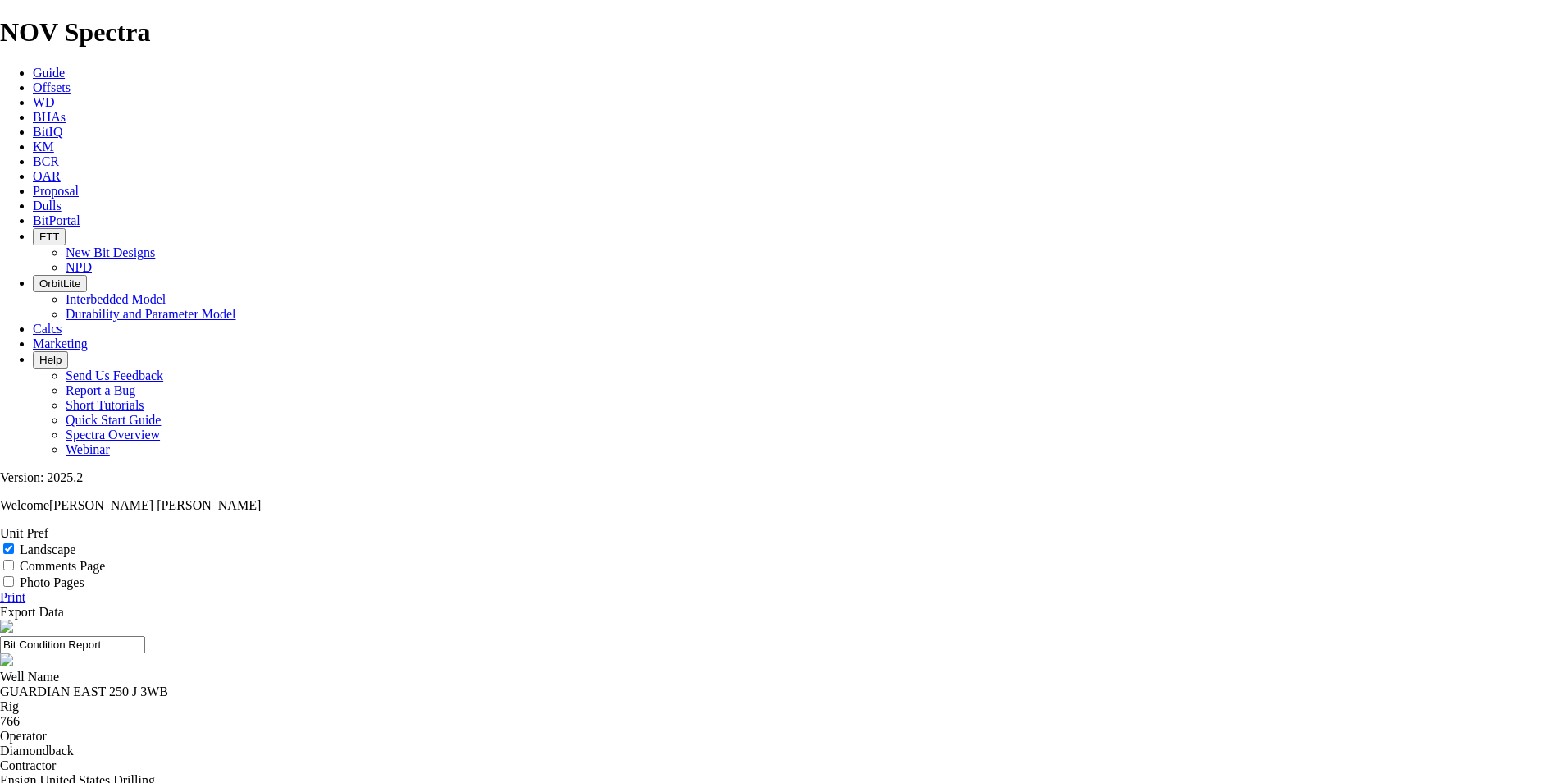
select select "string:NO"
select select "string:A"
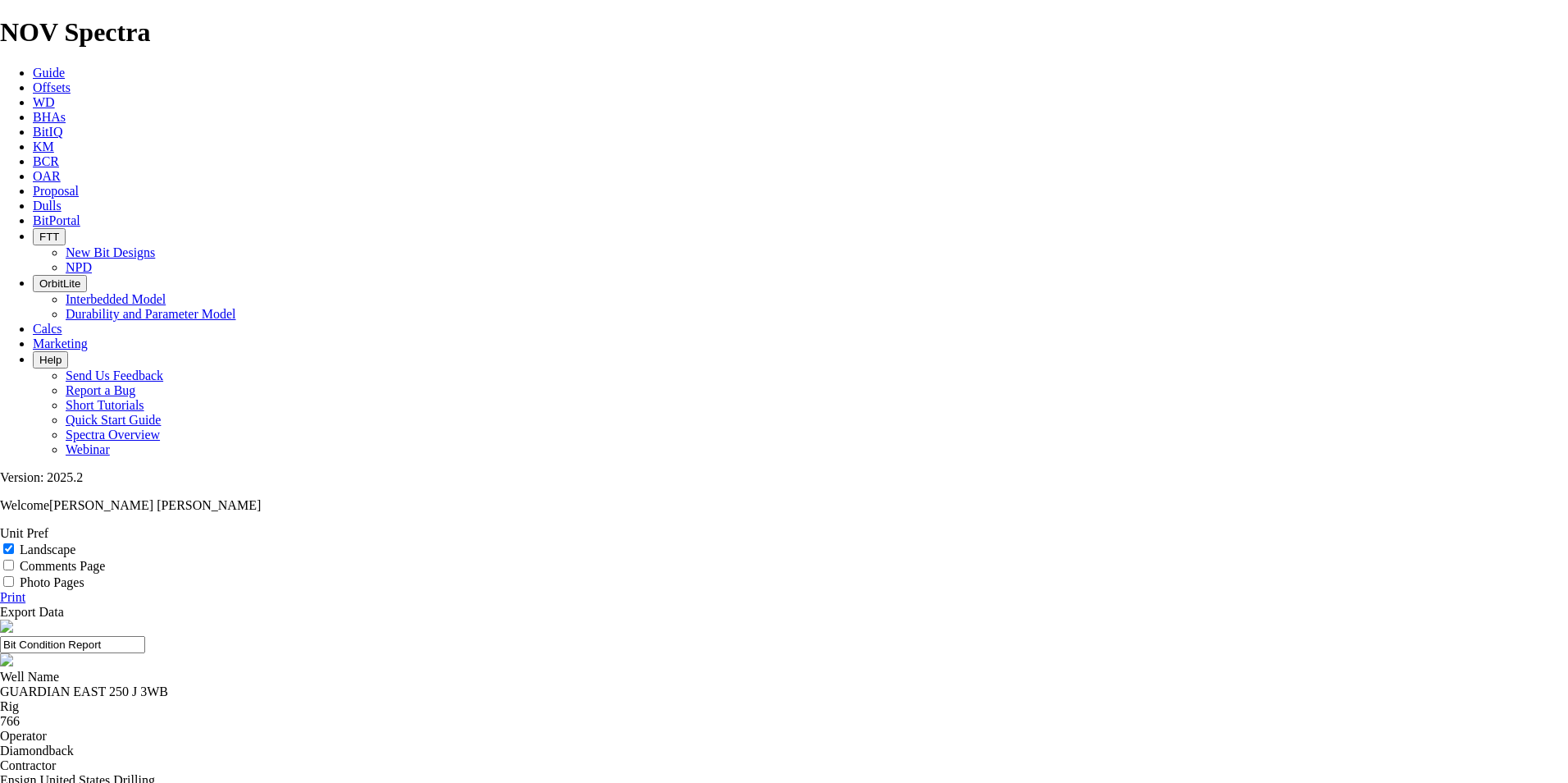
select select "string:1"
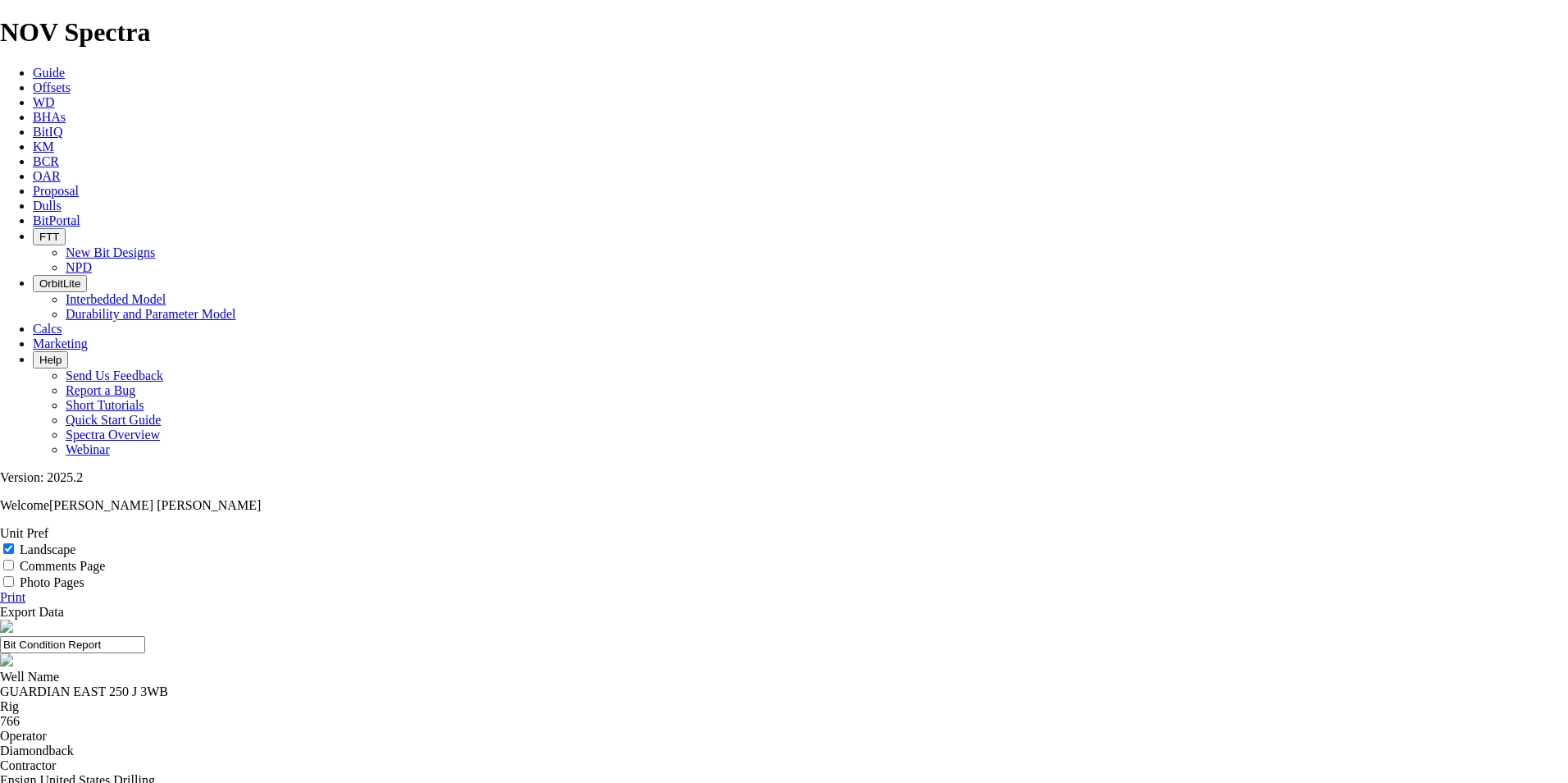
click at [25, 590] on link "Print" at bounding box center [12, 596] width 25 height 14
click at [14, 543] on input "Landscape" at bounding box center [8, 548] width 10 height 10
checkbox input "true"
